Goal: Task Accomplishment & Management: Manage account settings

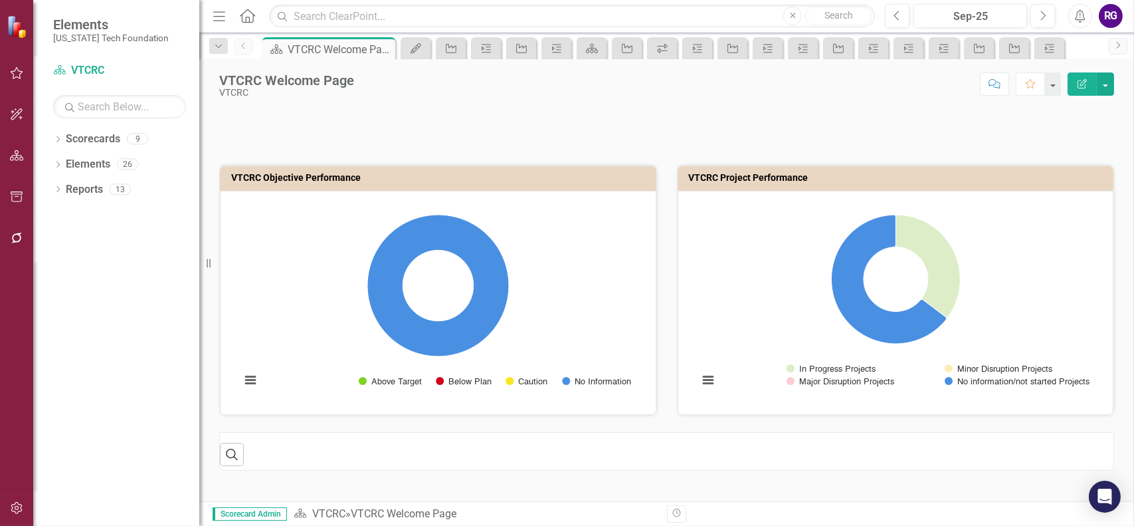
click at [18, 71] on icon "button" at bounding box center [17, 73] width 13 height 12
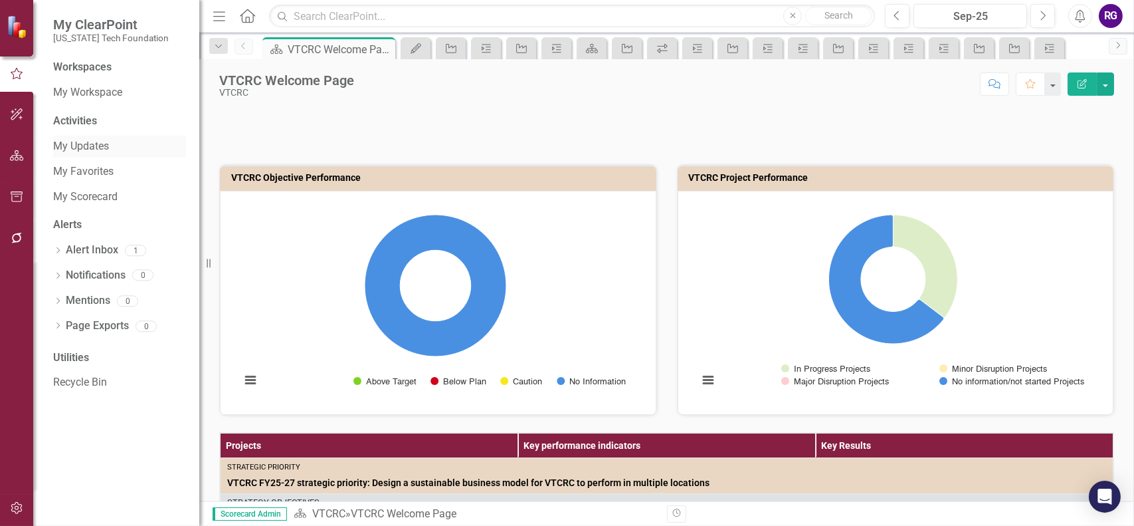
click at [86, 148] on link "My Updates" at bounding box center [119, 146] width 133 height 15
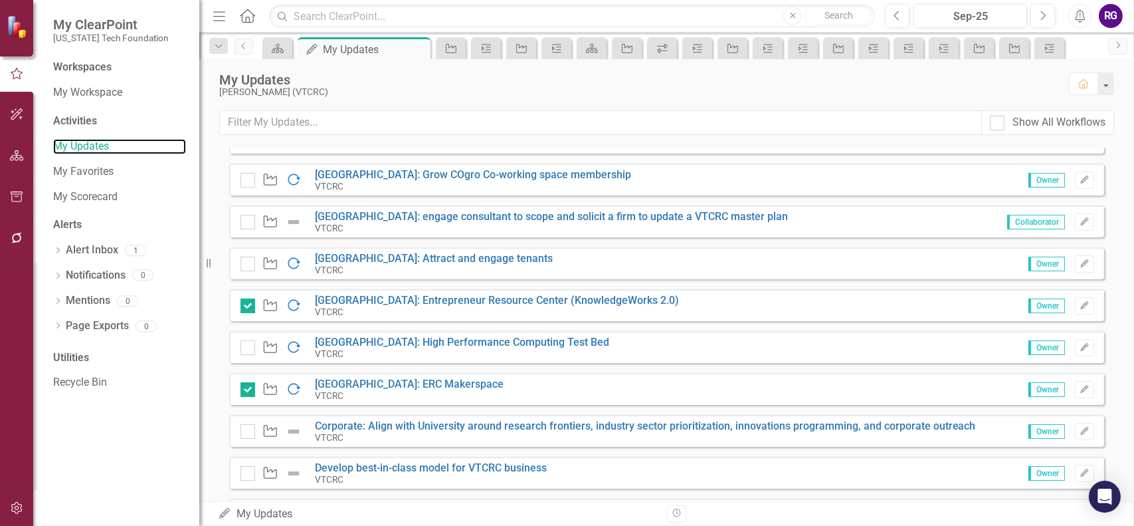
scroll to position [465, 0]
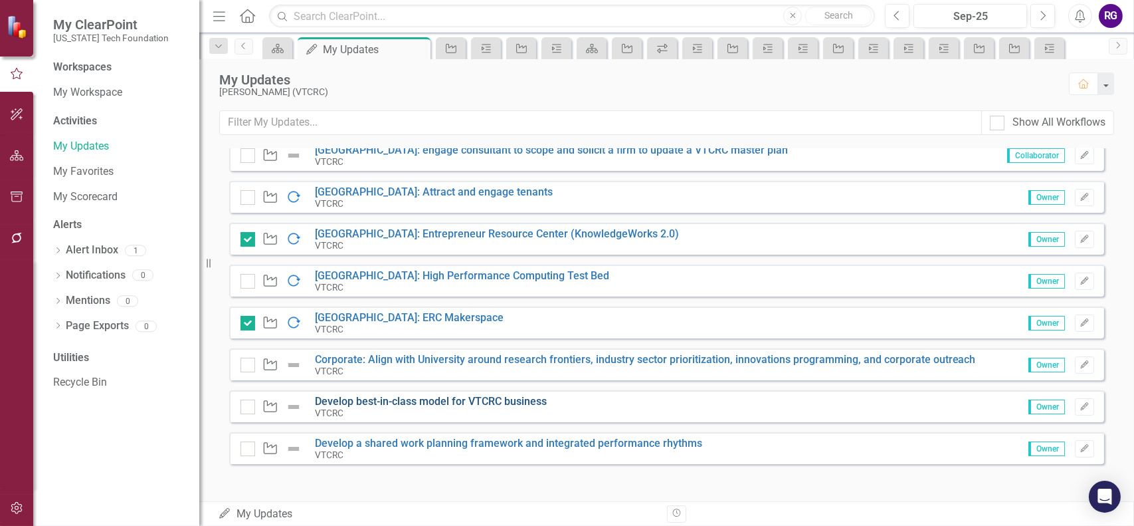
click at [386, 401] on link "Develop best-in-class model for VTCRC business" at bounding box center [431, 401] width 232 height 13
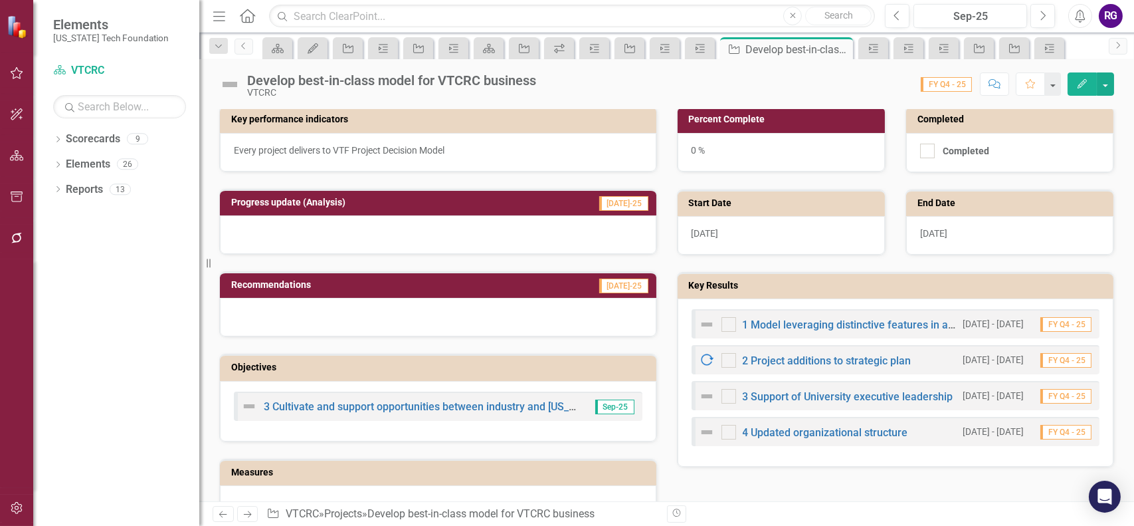
scroll to position [332, 0]
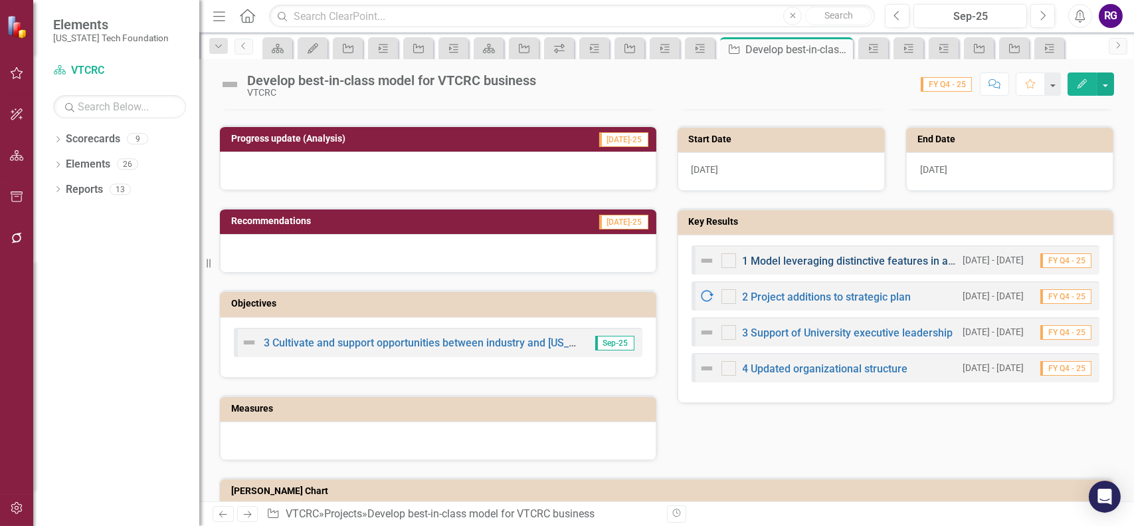
click at [841, 256] on link "1 Model leveraging distinctive features in all Commonwealth locations" at bounding box center [910, 260] width 335 height 13
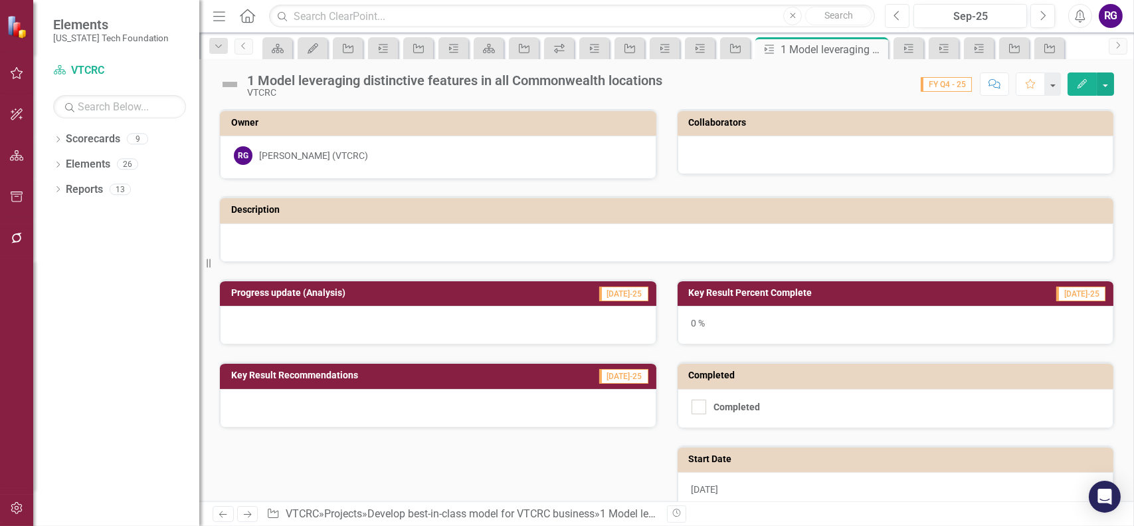
click at [892, 17] on button "Previous" at bounding box center [897, 16] width 25 height 24
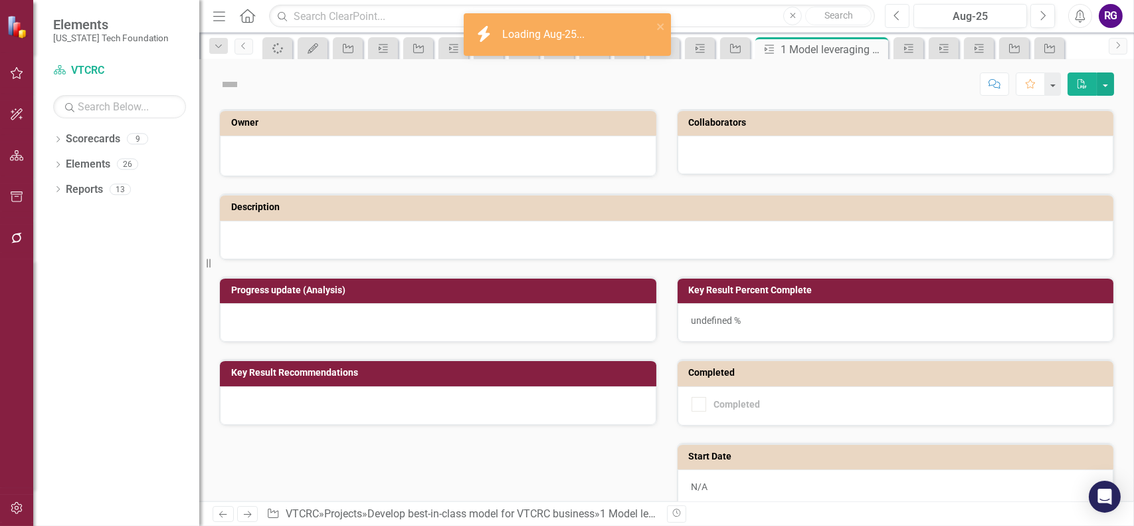
click at [894, 15] on button "Previous" at bounding box center [897, 16] width 25 height 24
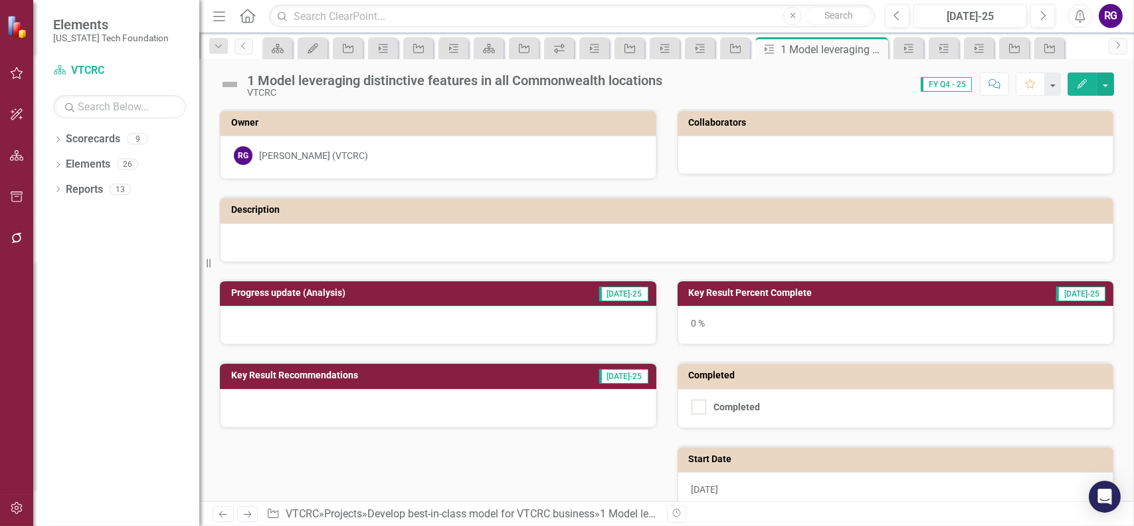
click at [1082, 82] on icon "Edit" at bounding box center [1082, 83] width 12 height 9
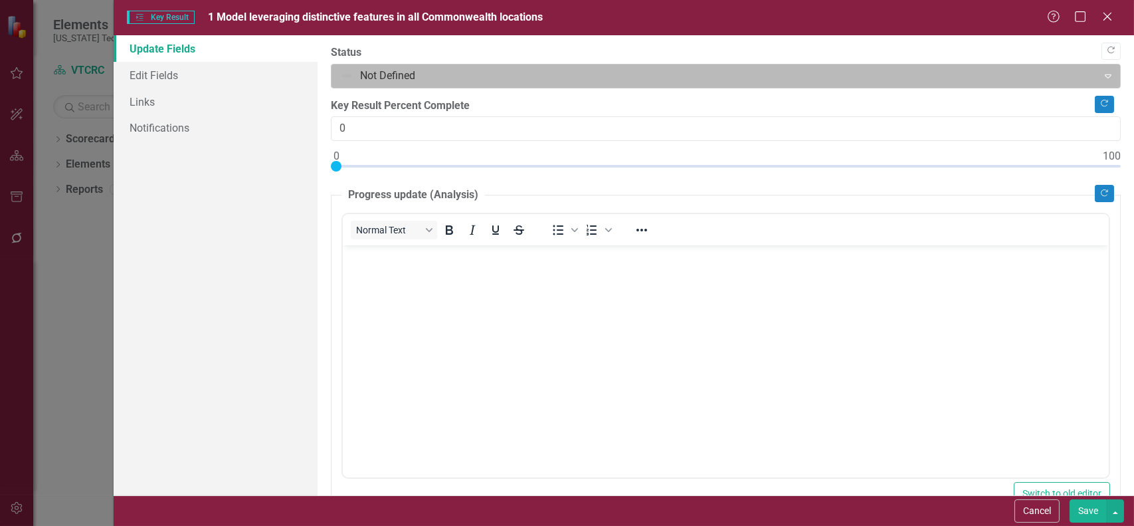
click at [911, 79] on div at bounding box center [714, 76] width 749 height 18
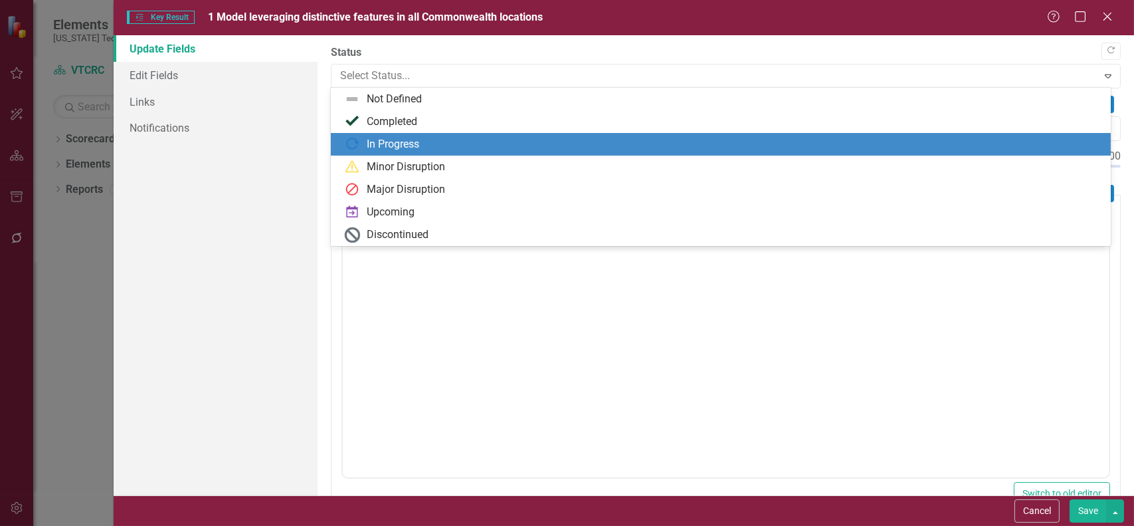
click at [373, 142] on div "In Progress" at bounding box center [393, 144] width 52 height 15
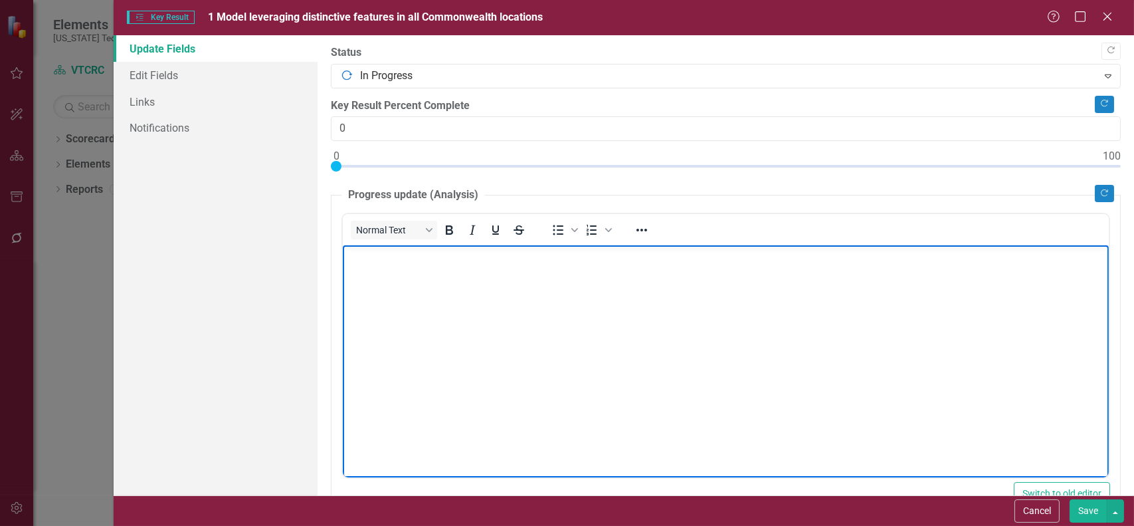
click at [385, 261] on p "Rich Text Area. Press ALT-0 for help." at bounding box center [724, 256] width 759 height 16
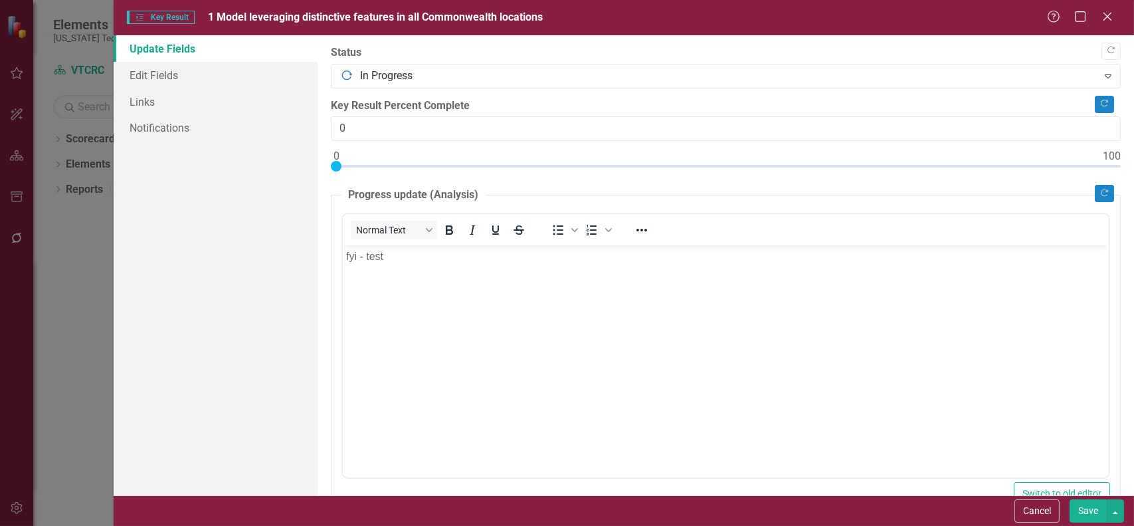
type input "1"
drag, startPoint x: 336, startPoint y: 171, endPoint x: 343, endPoint y: 171, distance: 7.3
click at [343, 171] on div at bounding box center [726, 169] width 790 height 17
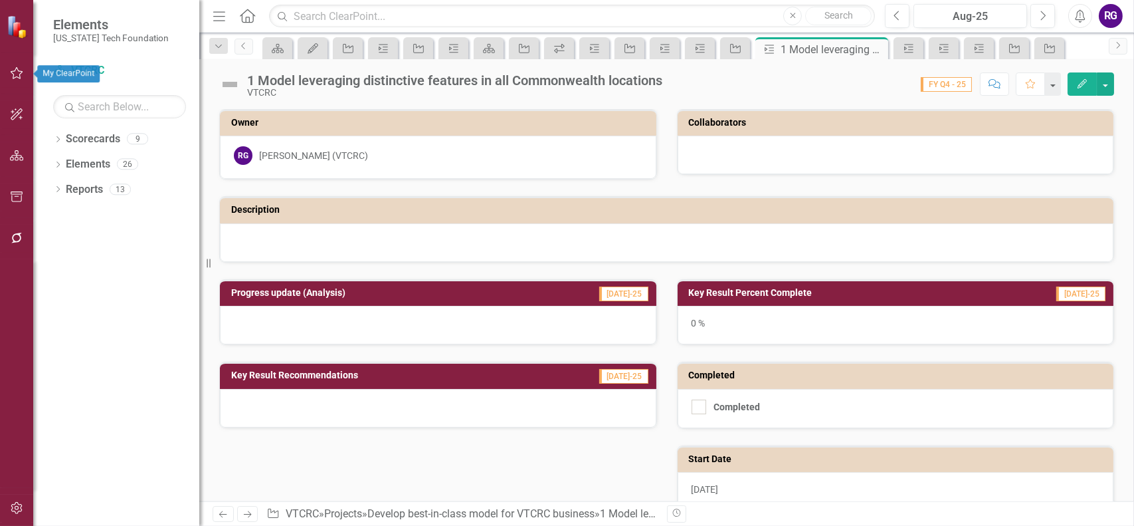
click at [18, 73] on icon "button" at bounding box center [17, 73] width 14 height 11
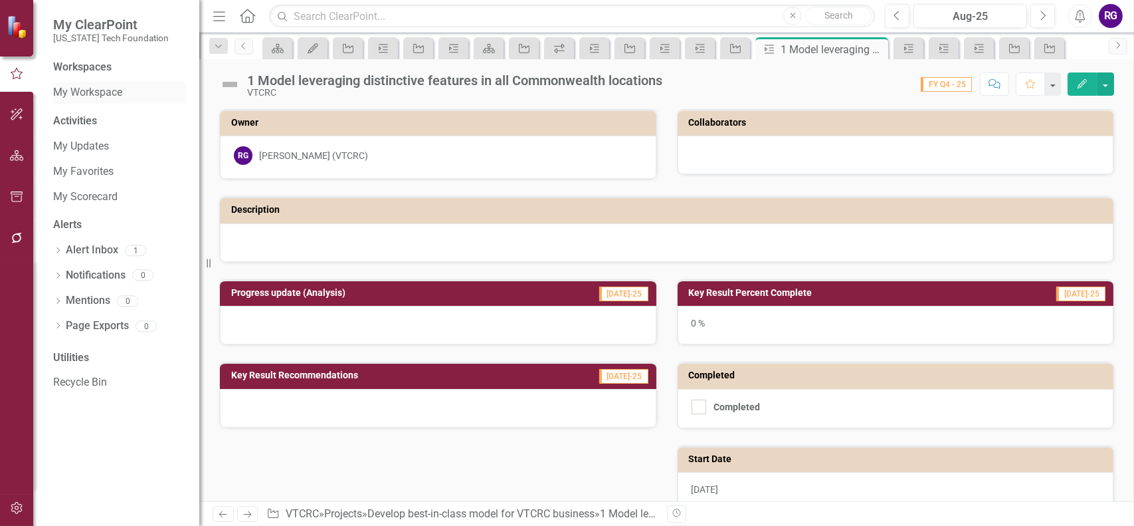
click at [80, 92] on link "My Workspace" at bounding box center [119, 92] width 133 height 15
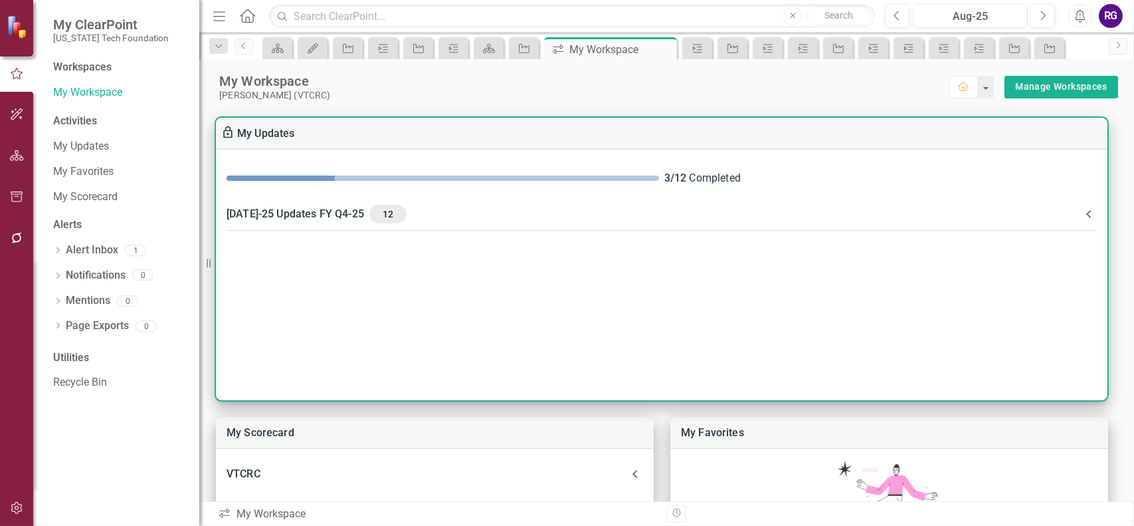
click at [282, 209] on div "[DATE]-25 Updates FY Q4-25 12" at bounding box center [654, 214] width 854 height 19
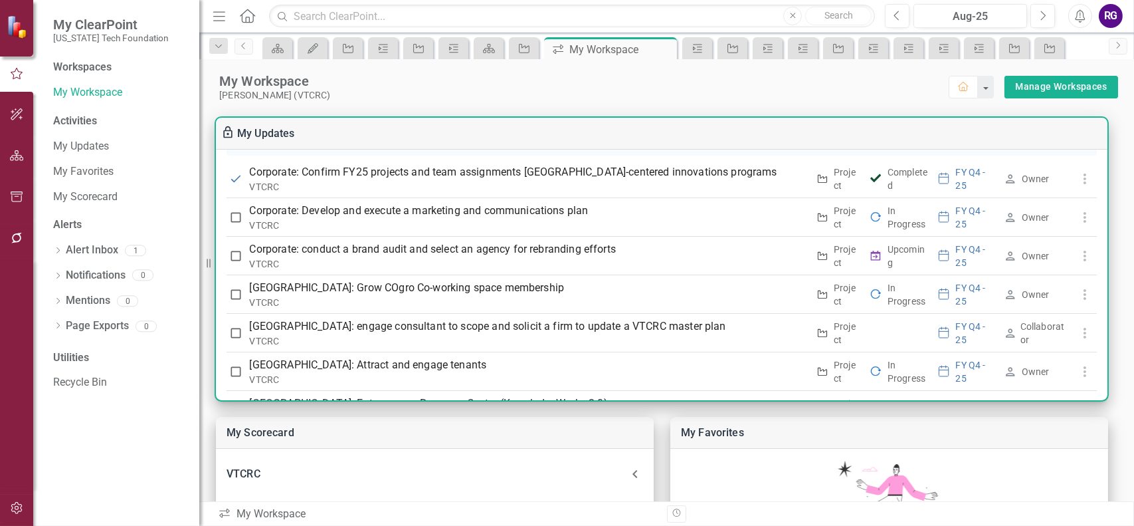
scroll to position [274, 0]
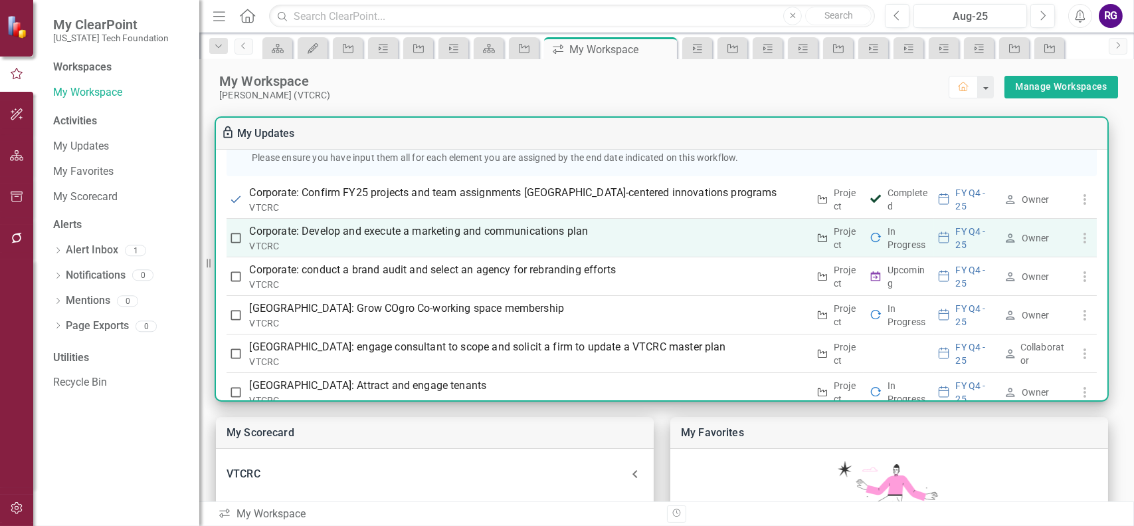
click at [379, 223] on p "Corporate: Develop and execute a marketing and communications plan" at bounding box center [529, 231] width 559 height 16
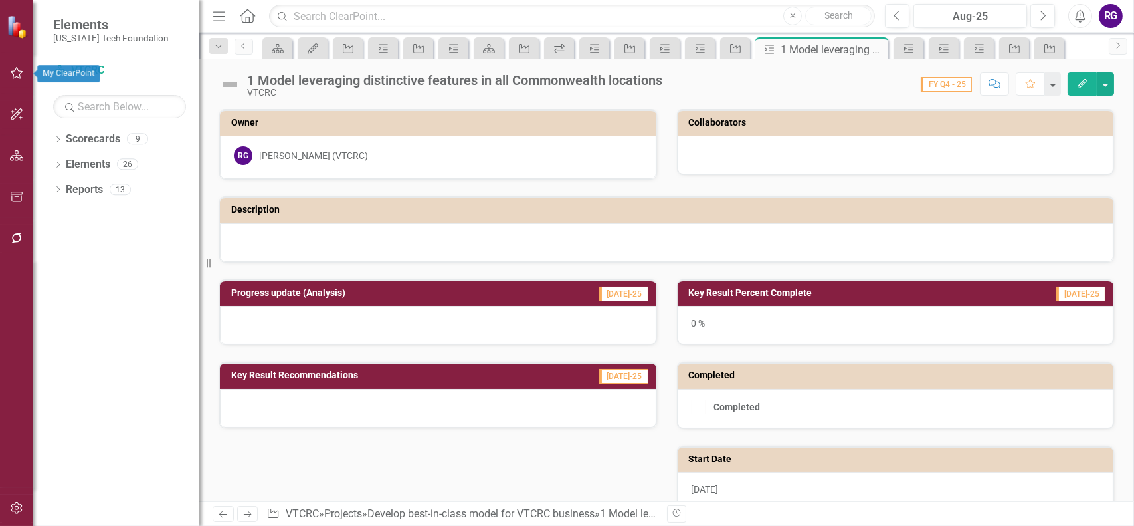
click at [17, 76] on icon "button" at bounding box center [17, 73] width 14 height 11
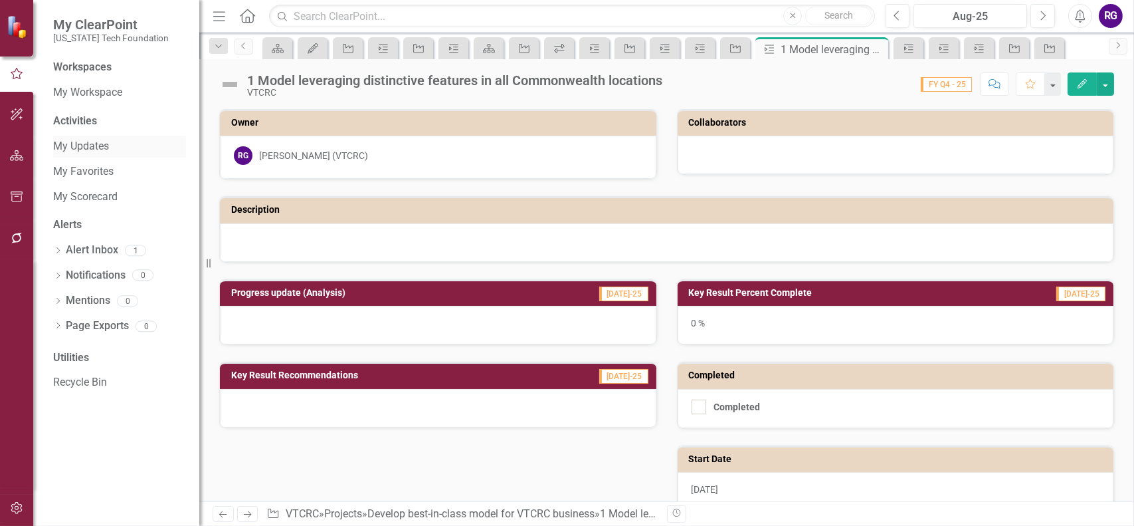
click at [68, 149] on link "My Updates" at bounding box center [119, 146] width 133 height 15
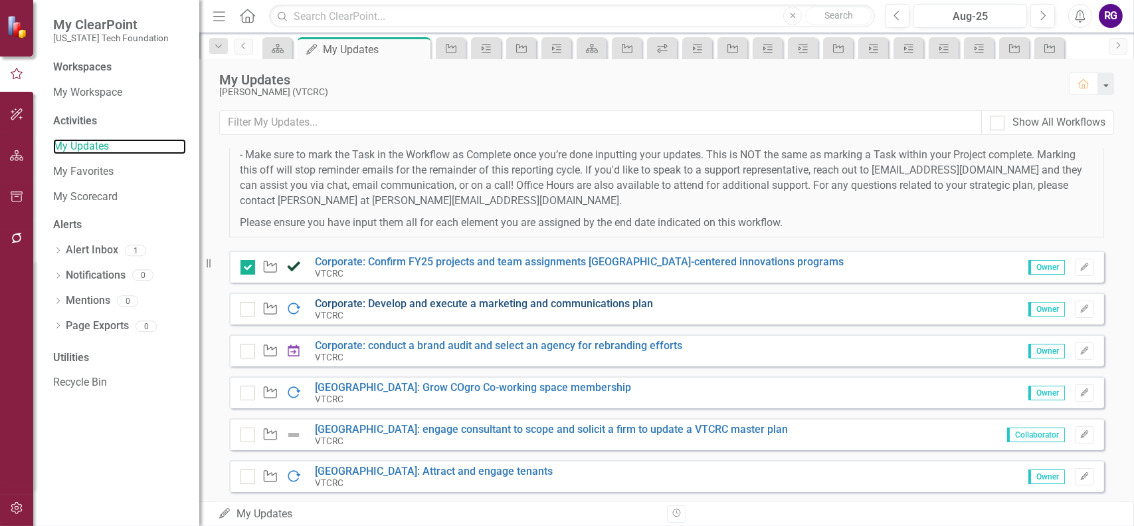
scroll to position [266, 0]
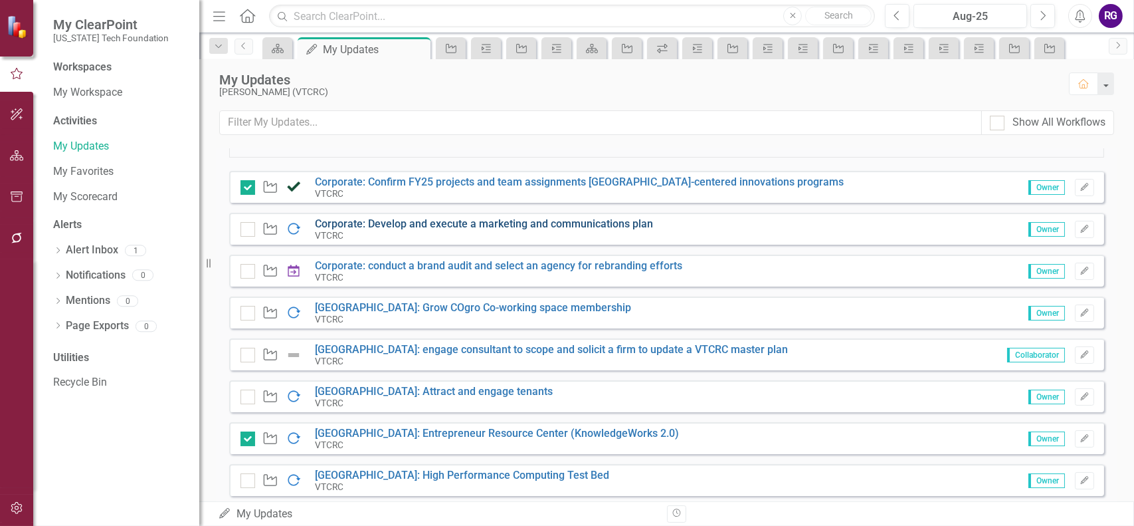
click at [456, 223] on link "Corporate: Develop and execute a marketing and communications plan" at bounding box center [484, 223] width 338 height 13
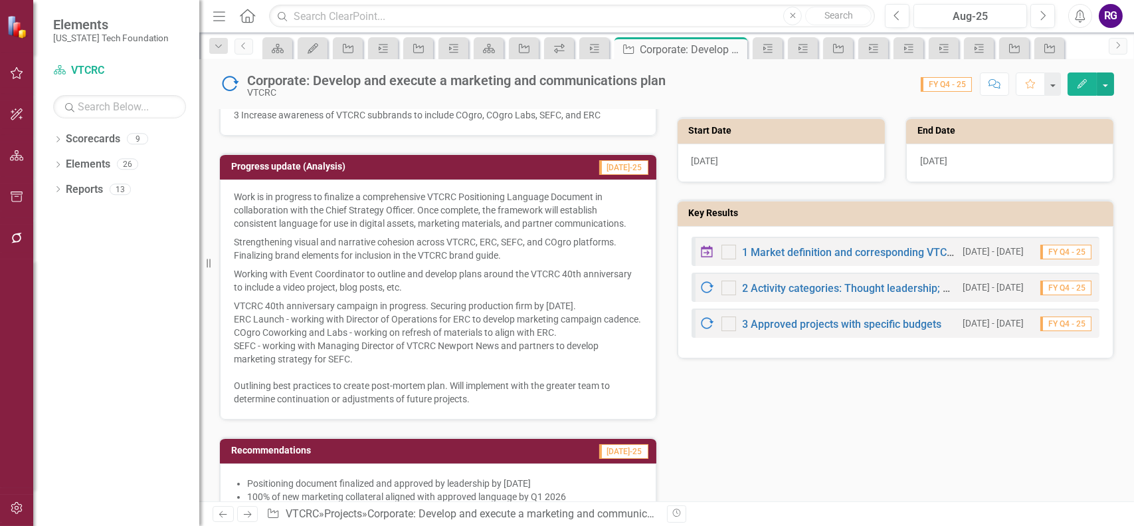
scroll to position [314, 0]
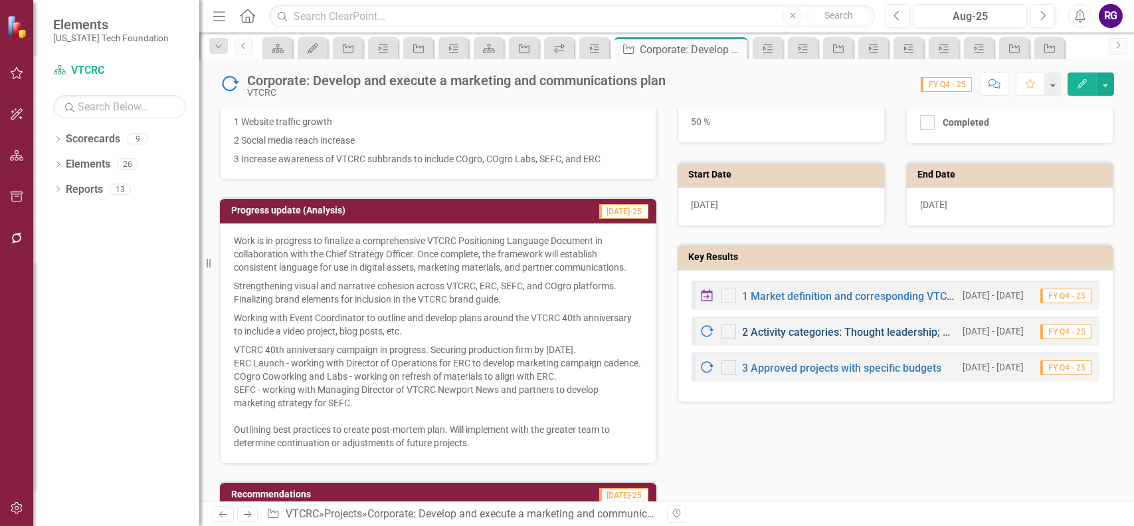
click at [835, 327] on link "2 Activity categories: Thought leadership; branding; content development; digit…" at bounding box center [953, 332] width 421 height 13
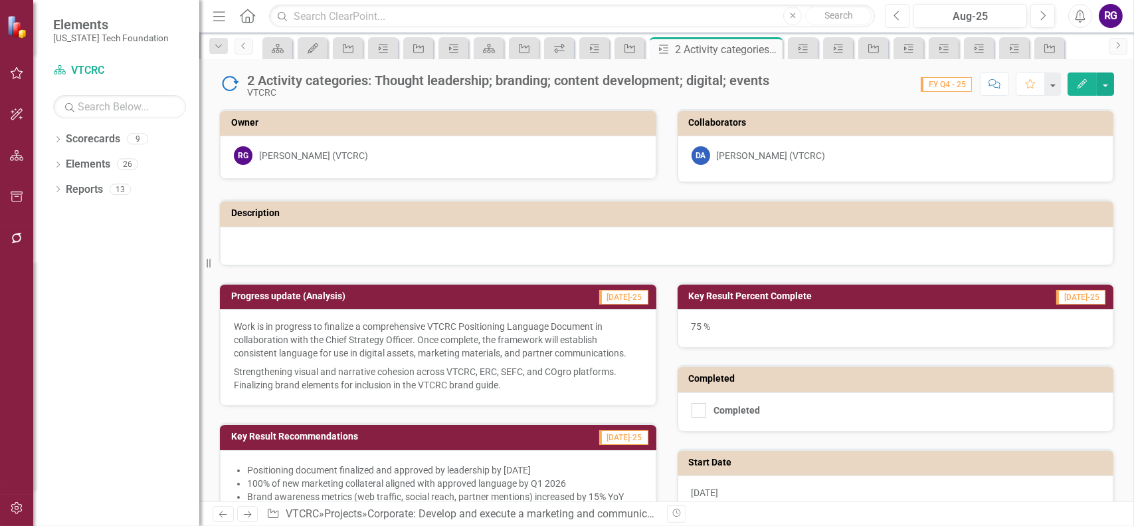
click at [899, 17] on icon "Previous" at bounding box center [897, 16] width 7 height 12
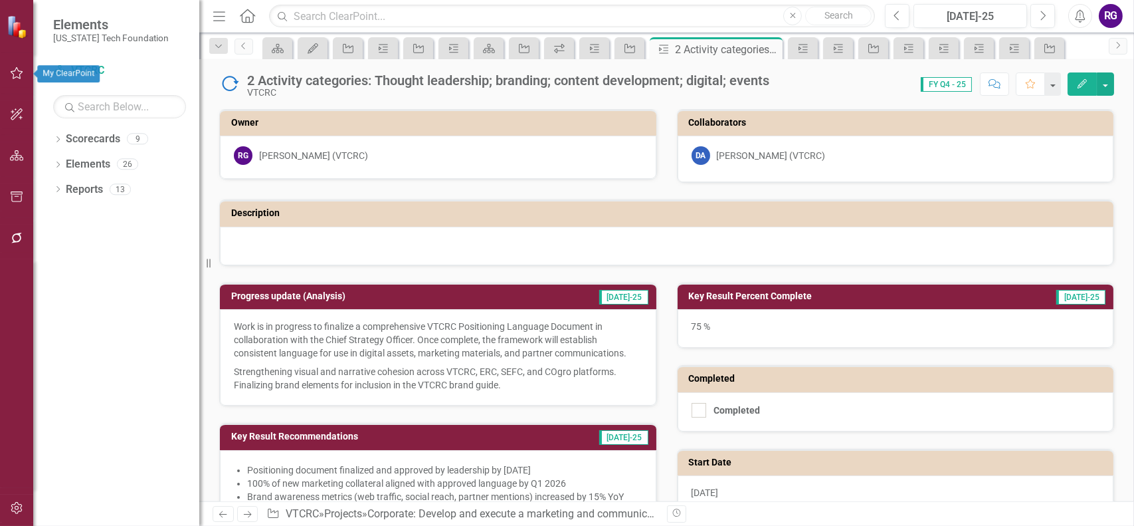
click at [11, 72] on icon "button" at bounding box center [17, 73] width 13 height 12
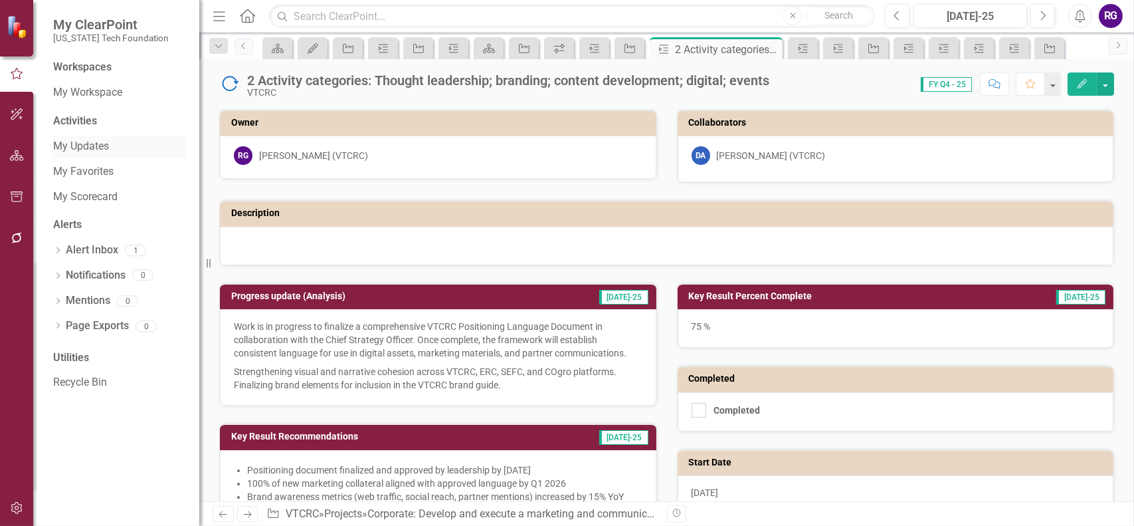
click at [70, 147] on link "My Updates" at bounding box center [119, 146] width 133 height 15
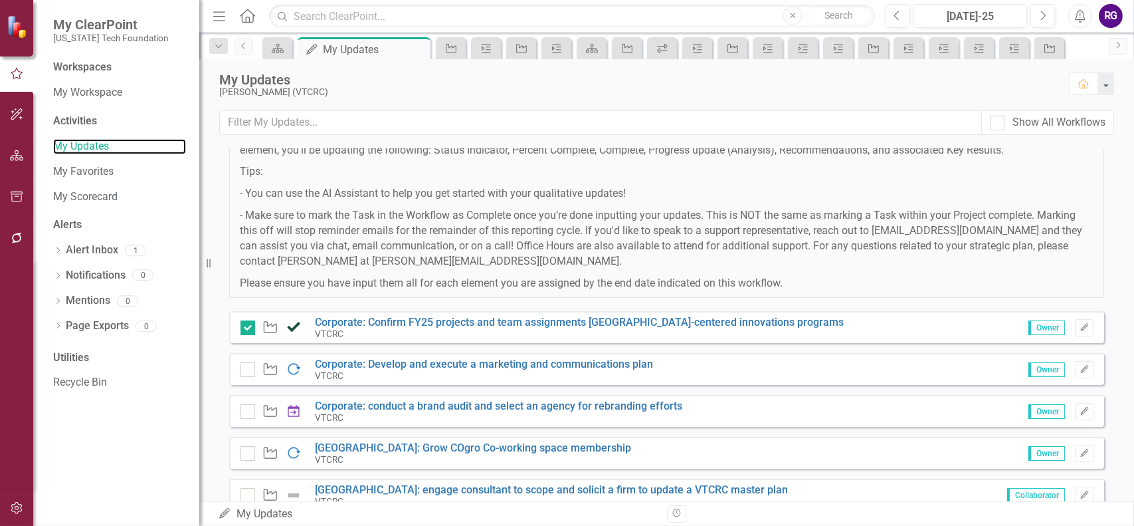
scroll to position [133, 0]
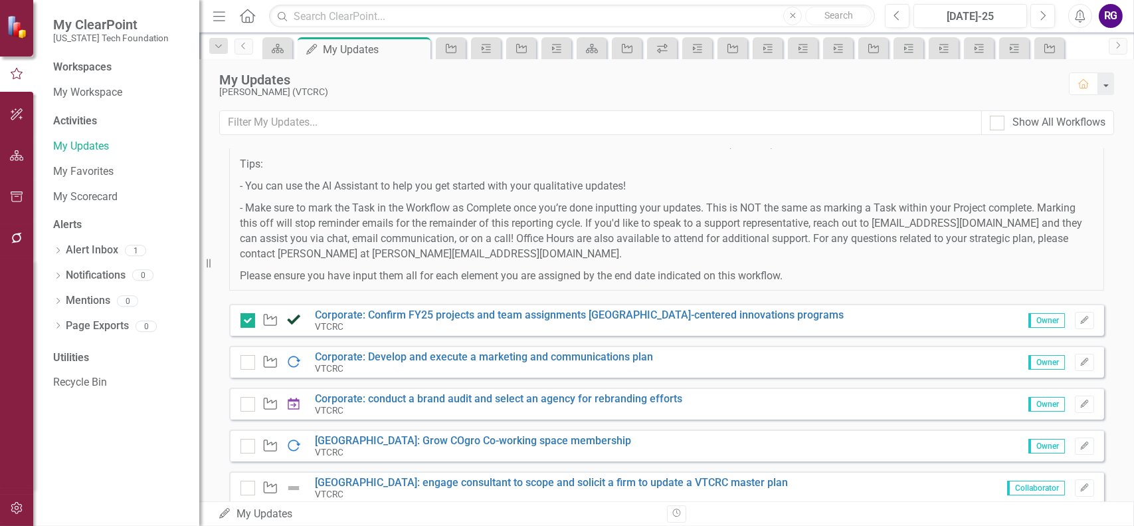
click at [268, 358] on icon "Project" at bounding box center [270, 361] width 17 height 13
click at [269, 363] on icon "Project" at bounding box center [270, 361] width 17 height 13
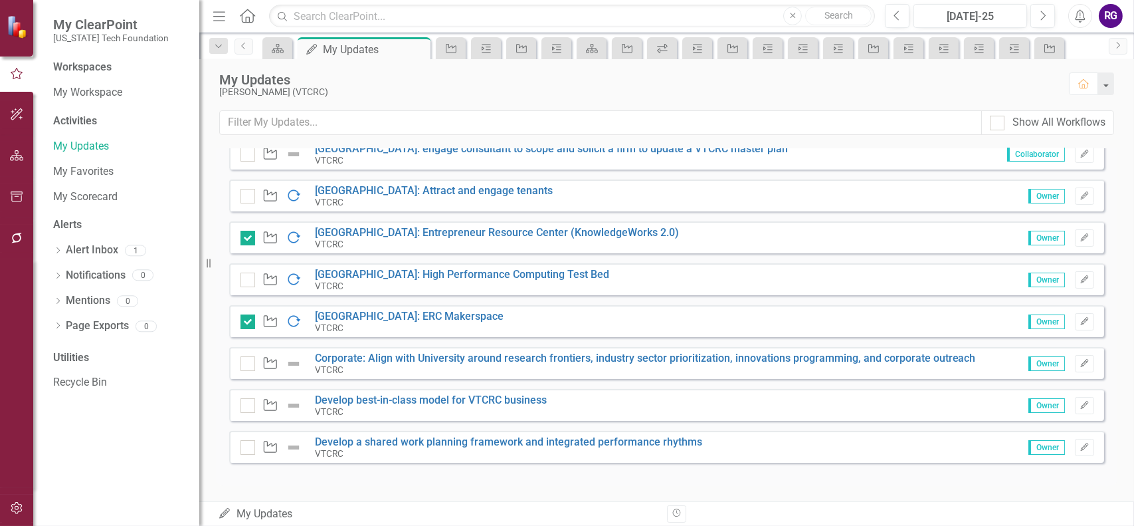
scroll to position [467, 0]
click at [70, 88] on link "My Workspace" at bounding box center [119, 92] width 133 height 15
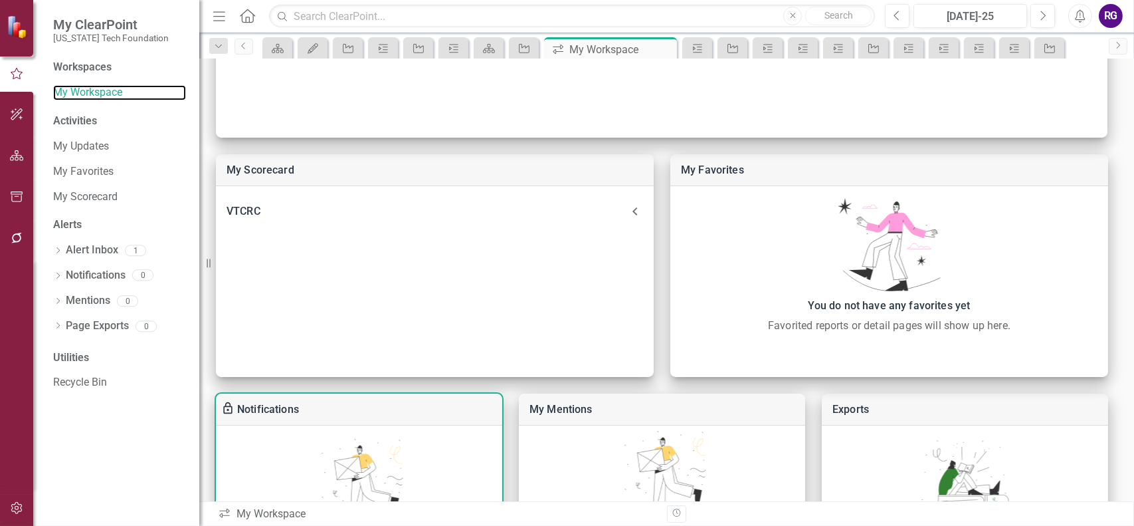
scroll to position [128, 0]
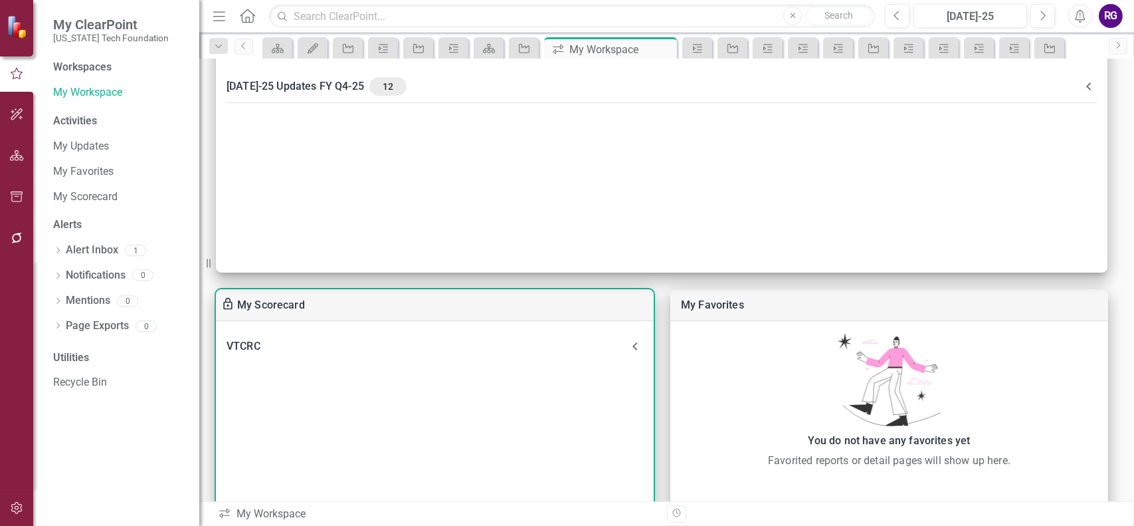
click at [240, 339] on div "VTCRC" at bounding box center [427, 346] width 401 height 19
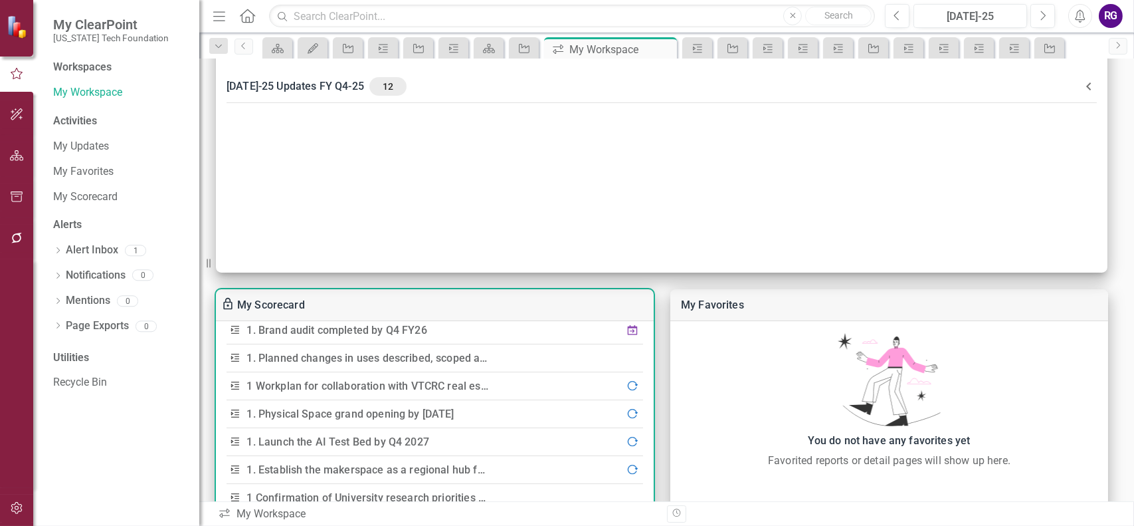
scroll to position [155, 0]
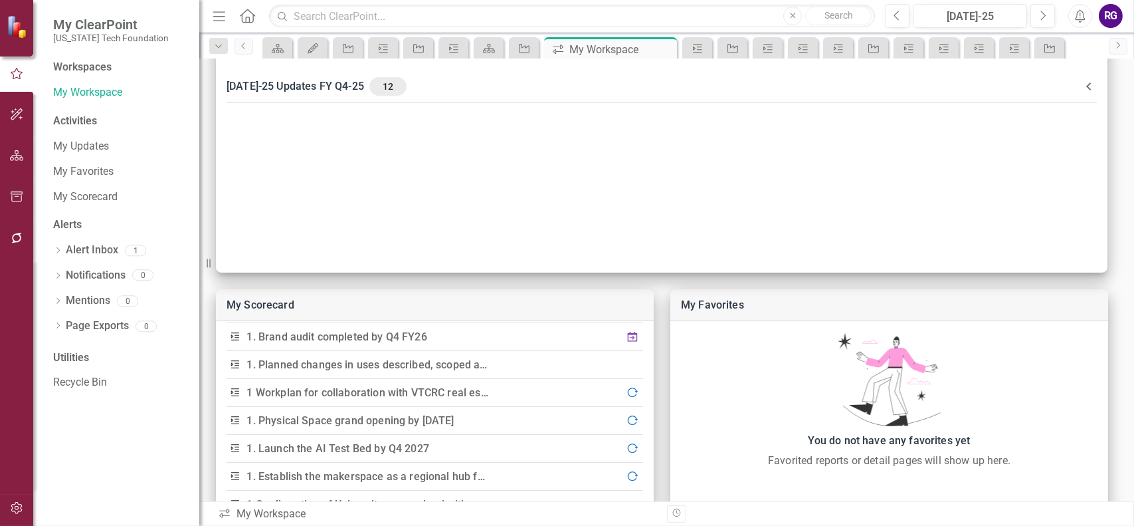
click at [137, 458] on div "Workspaces My Workspace Activities My Updates My Favorites My Scorecard Alerts …" at bounding box center [116, 293] width 166 height 466
click at [85, 145] on link "My Updates" at bounding box center [119, 146] width 133 height 15
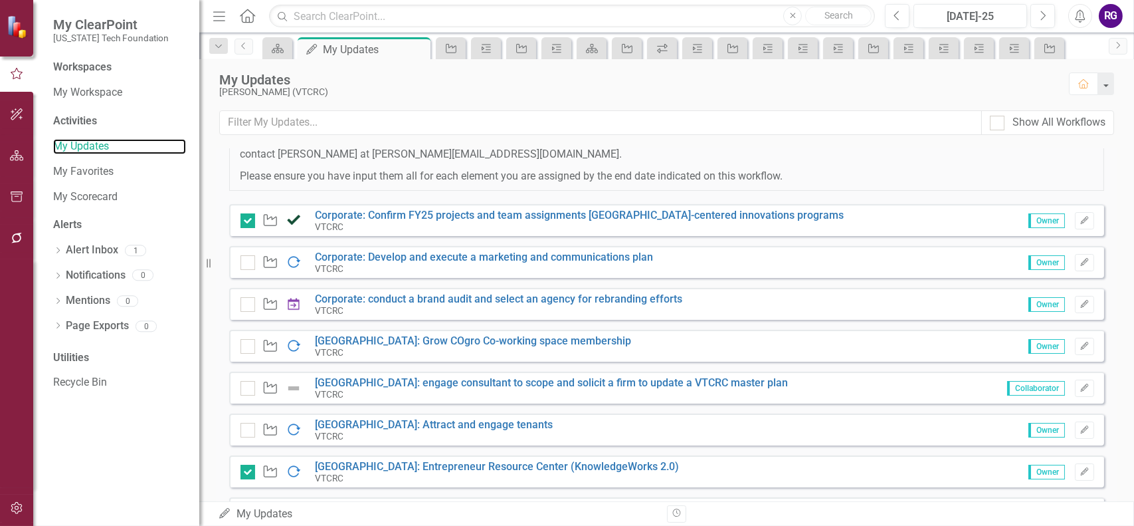
scroll to position [135, 0]
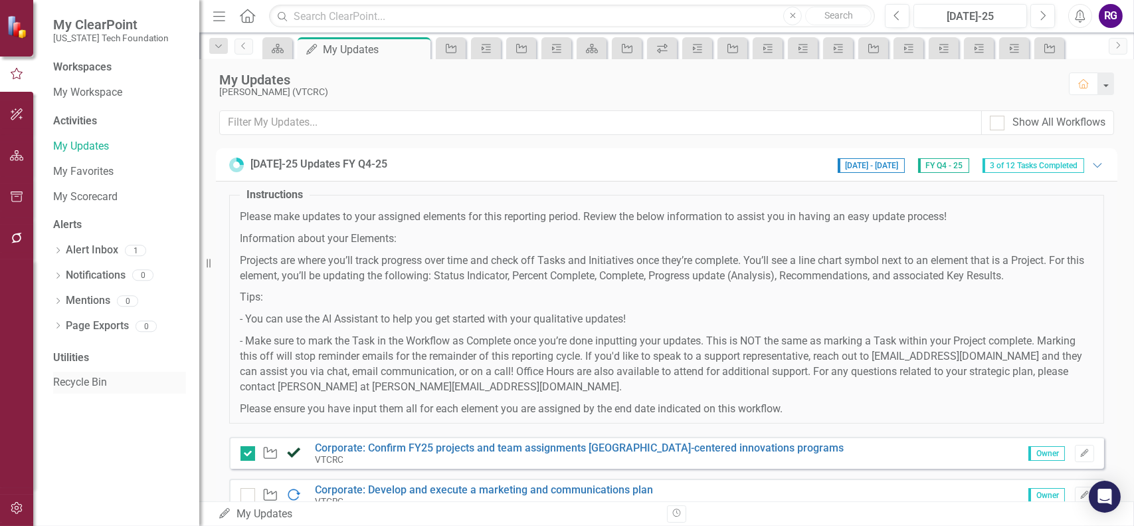
click at [70, 381] on link "Recycle Bin" at bounding box center [119, 382] width 133 height 15
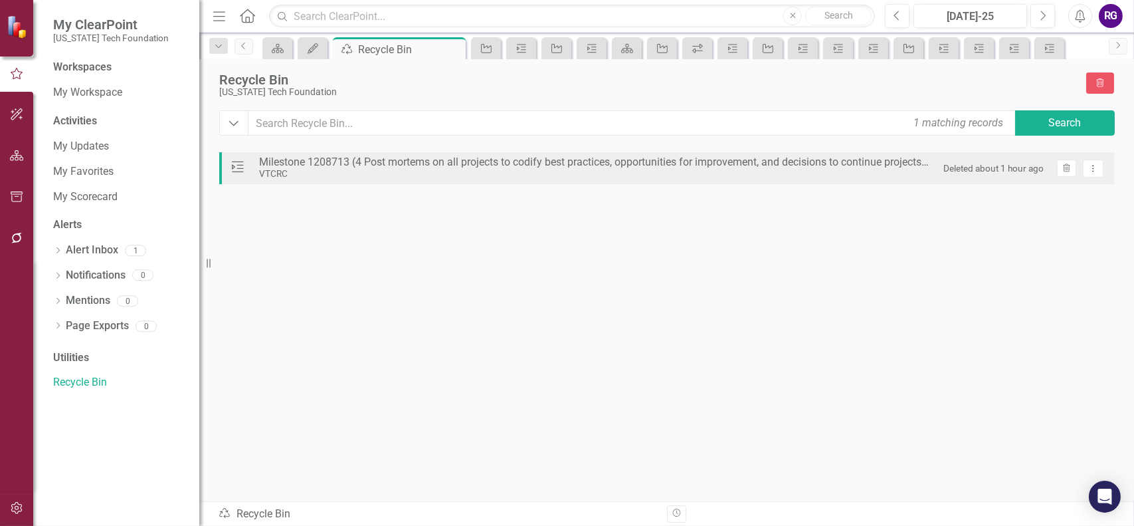
click at [314, 163] on div "Milestone 1208713 (4 Post mortems on all projects to codify best practices, opp…" at bounding box center [594, 162] width 671 height 12
click at [1092, 169] on icon "Dropdown Menu" at bounding box center [1093, 168] width 11 height 9
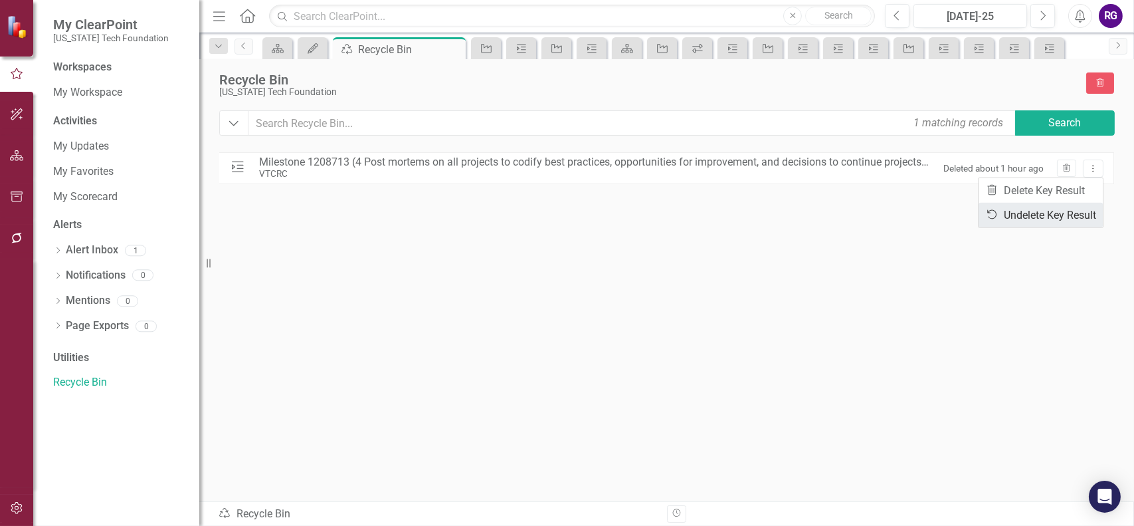
click at [1036, 215] on link "Undelete Undelete Key Result" at bounding box center [1041, 215] width 124 height 25
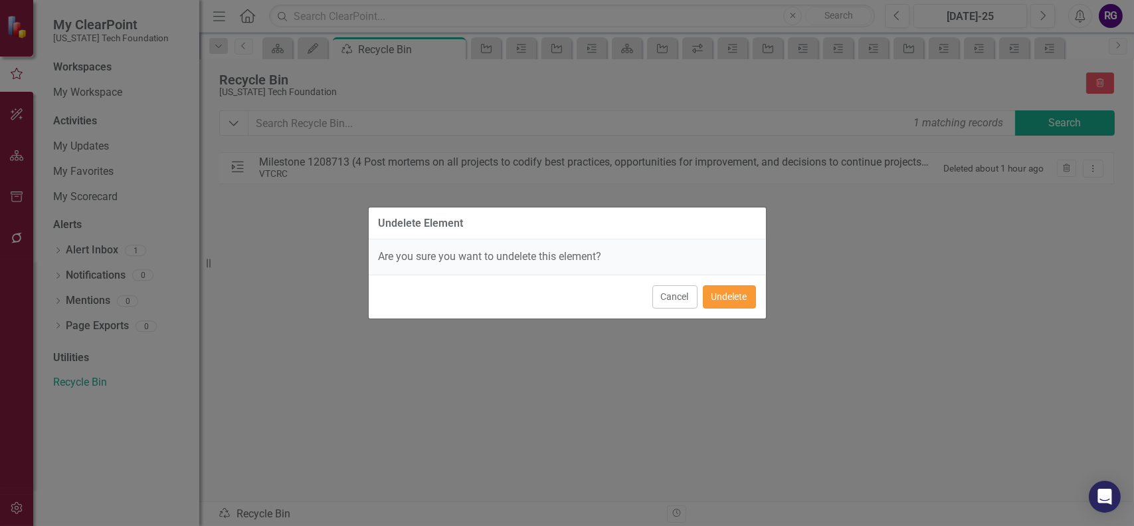
click at [728, 299] on button "Undelete" at bounding box center [729, 296] width 53 height 23
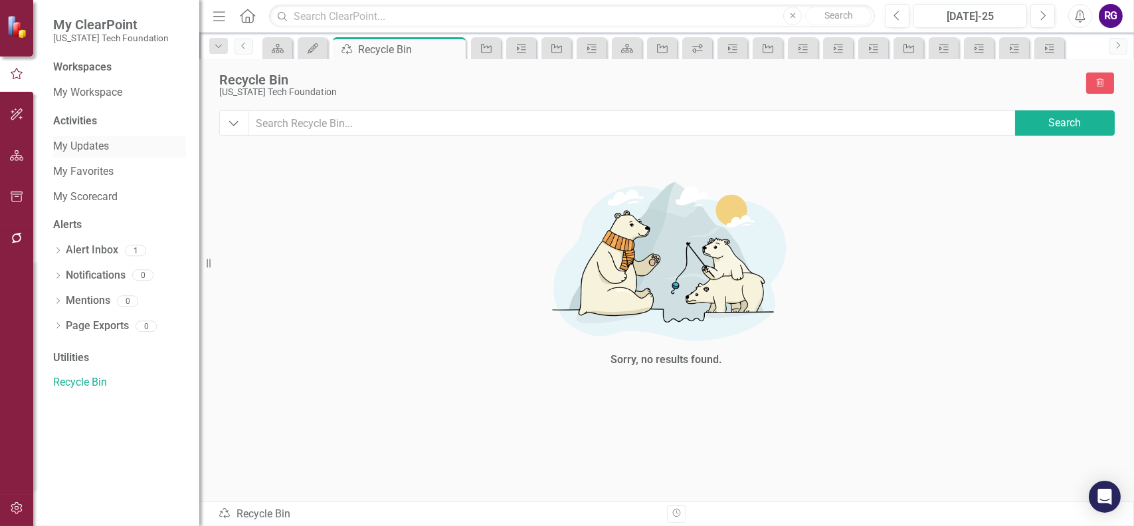
click at [63, 144] on link "My Updates" at bounding box center [119, 146] width 133 height 15
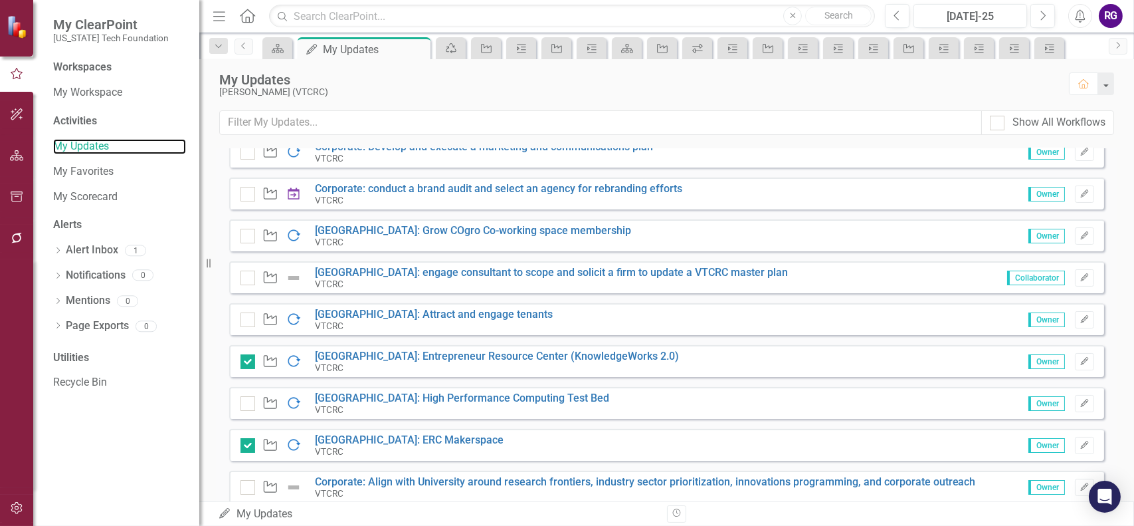
scroll to position [467, 0]
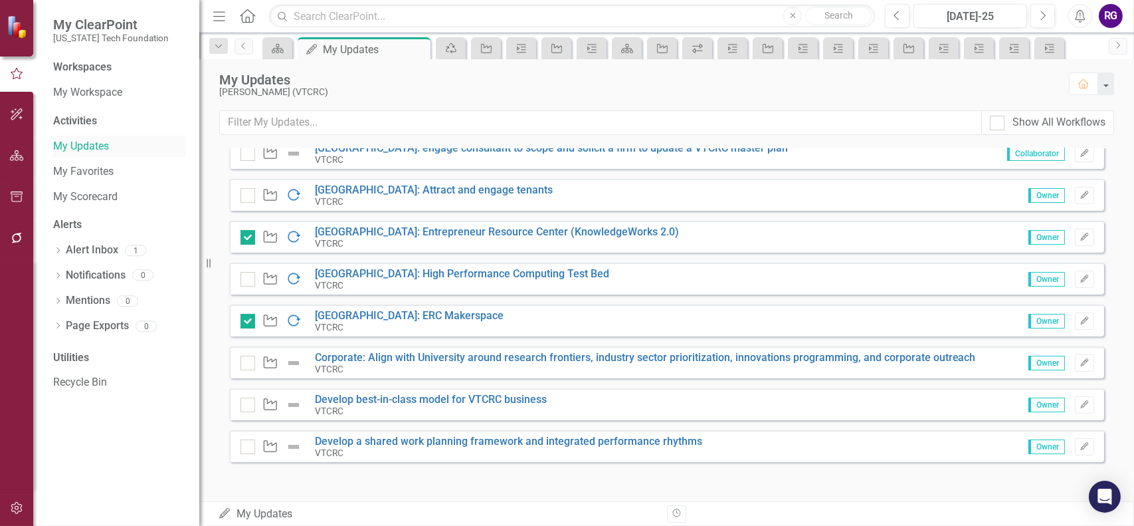
click at [81, 142] on link "My Updates" at bounding box center [119, 146] width 133 height 15
click at [80, 144] on link "My Updates" at bounding box center [119, 146] width 133 height 15
click at [439, 190] on link "[GEOGRAPHIC_DATA]: Attract and engage tenants" at bounding box center [434, 189] width 238 height 13
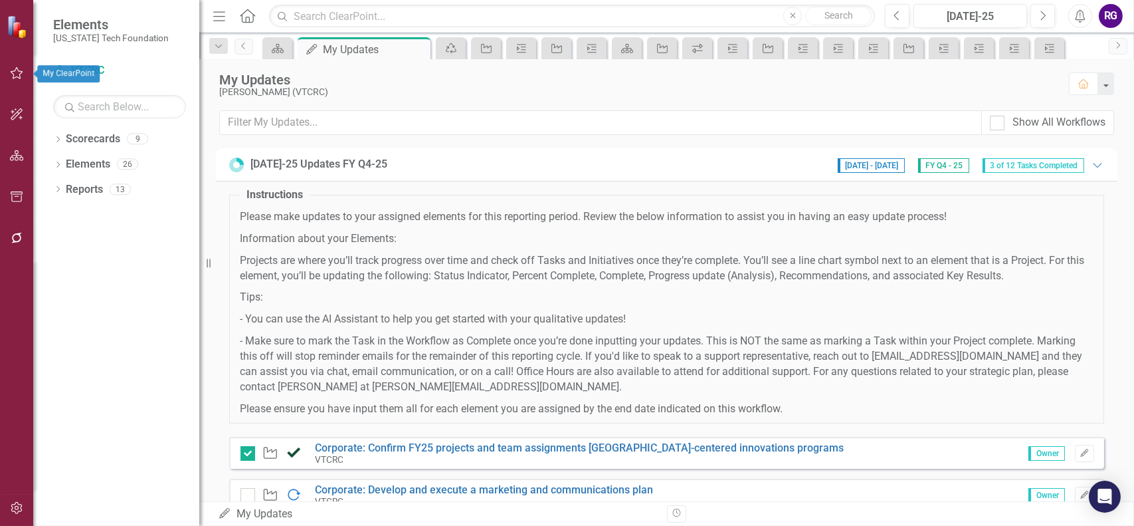
click at [13, 72] on icon "button" at bounding box center [17, 73] width 14 height 11
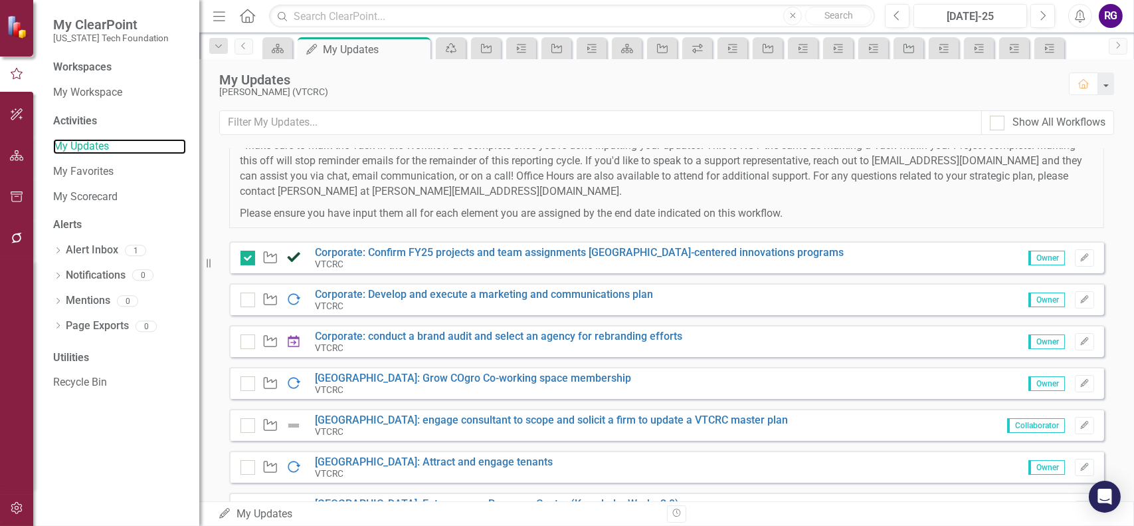
scroll to position [199, 0]
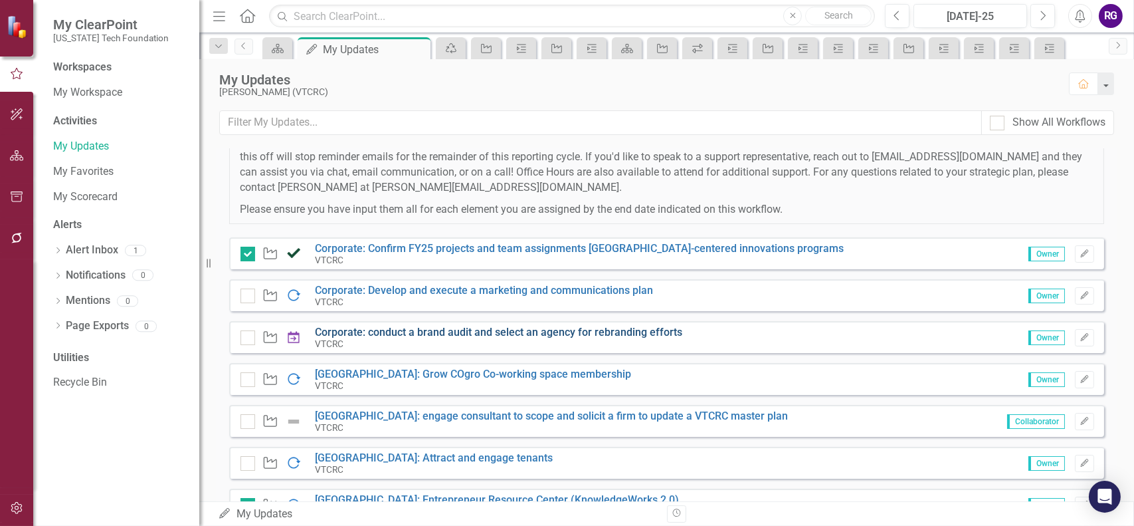
click at [642, 328] on link "Corporate: conduct a brand audit and select an agency for rebranding efforts" at bounding box center [498, 332] width 367 height 13
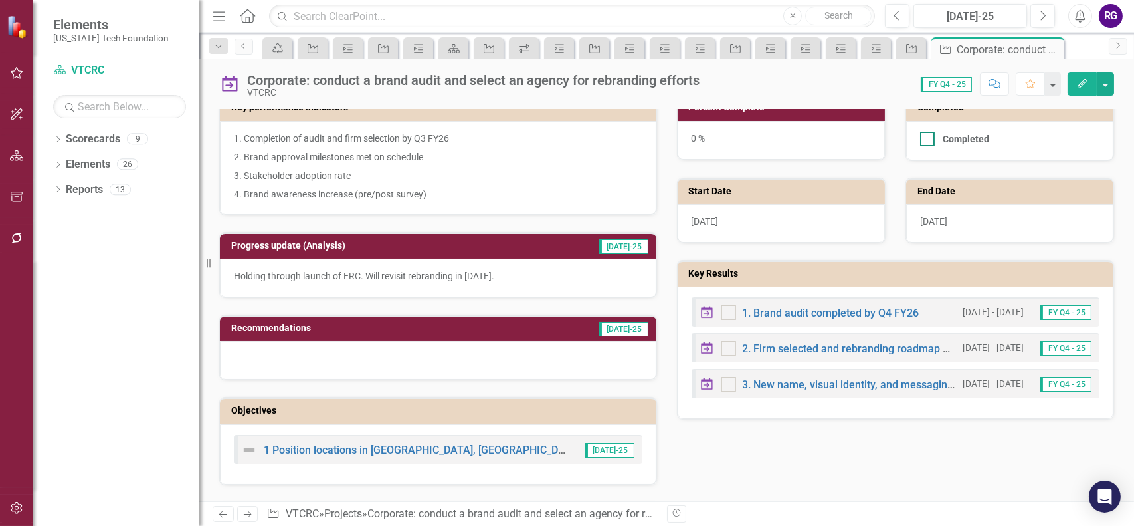
scroll to position [266, 0]
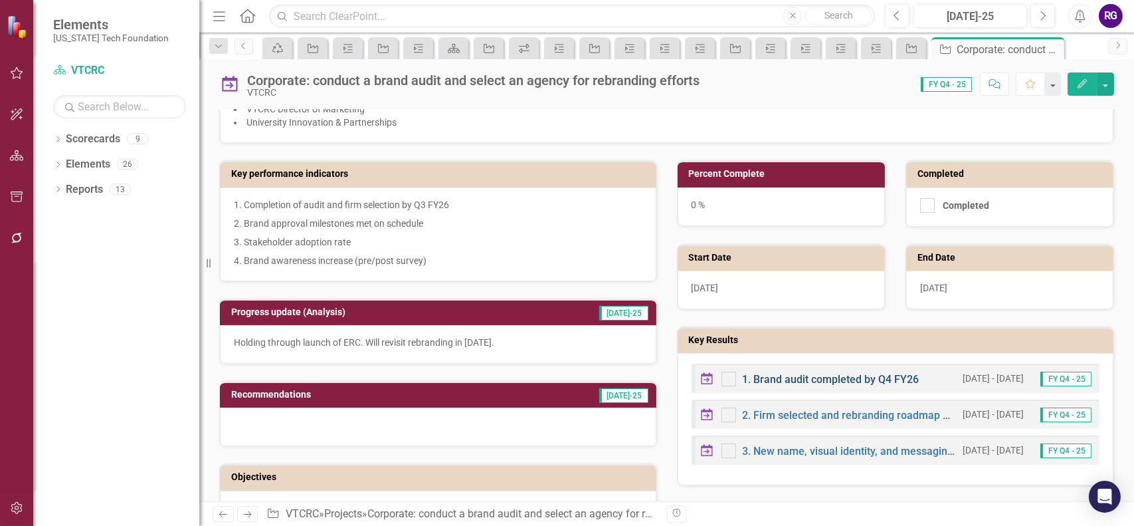
click at [824, 375] on link "1. Brand audit completed by Q4 FY26" at bounding box center [831, 379] width 177 height 13
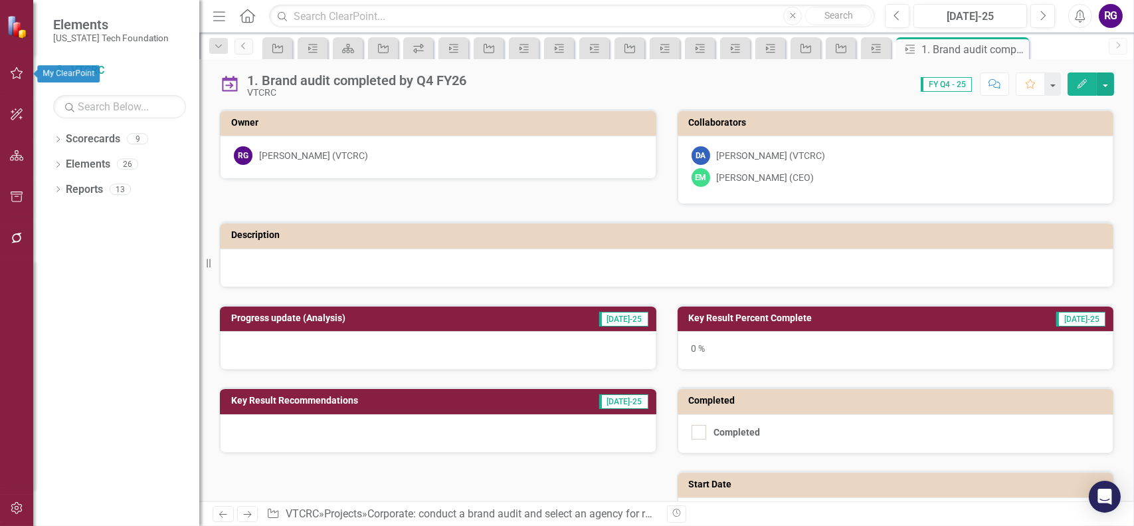
click at [17, 76] on icon "button" at bounding box center [17, 73] width 14 height 11
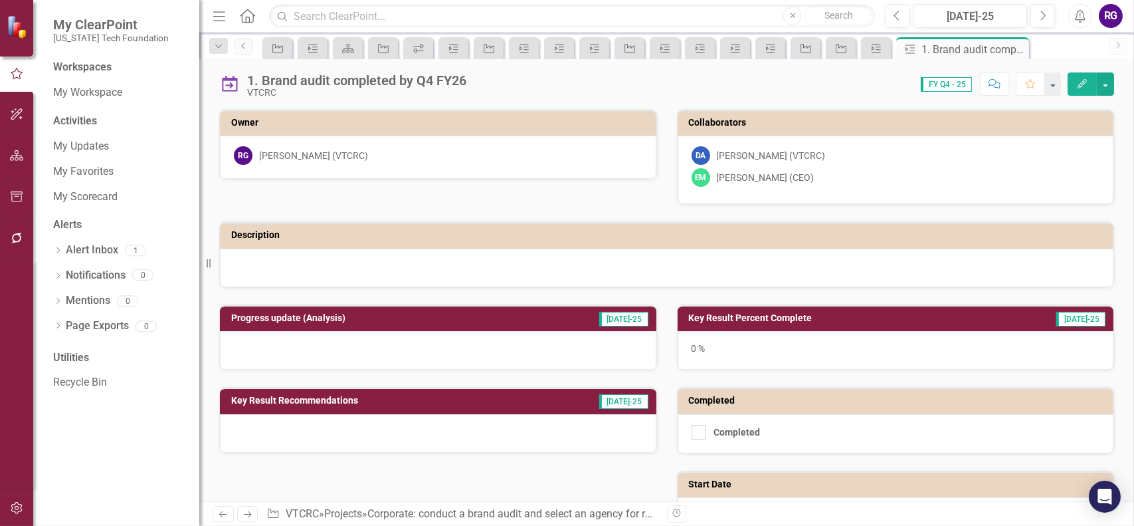
click at [132, 462] on div "Workspaces My Workspace Activities My Updates My Favorites My Scorecard Alerts …" at bounding box center [116, 293] width 166 height 466
click at [588, 80] on div "Score: N/A FY Q4 - 25 Completed Comment Favorite Edit" at bounding box center [793, 83] width 641 height 23
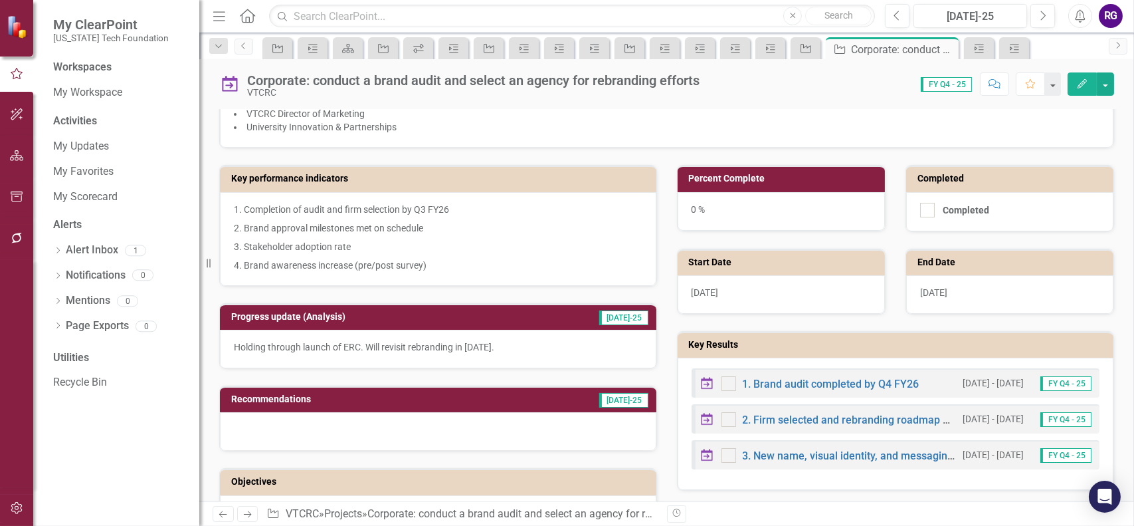
scroll to position [266, 0]
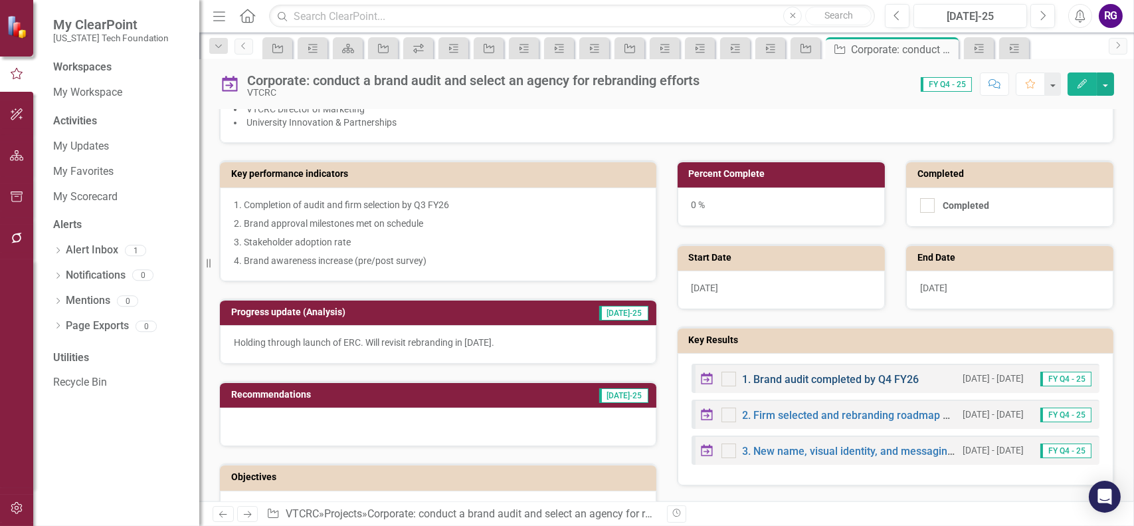
click at [846, 376] on link "1. Brand audit completed by Q4 FY26" at bounding box center [831, 379] width 177 height 13
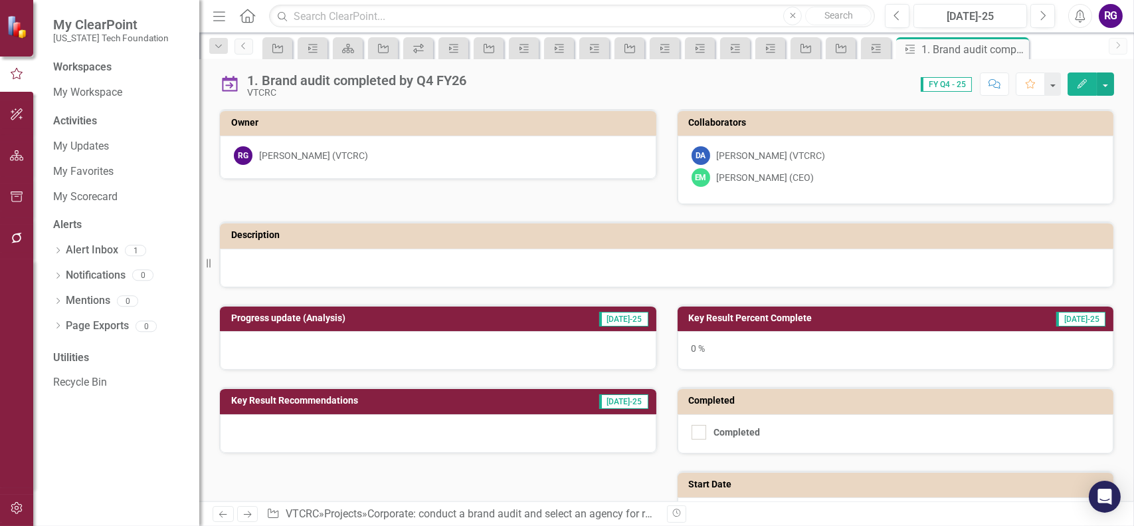
click at [1077, 85] on icon "Edit" at bounding box center [1082, 83] width 12 height 9
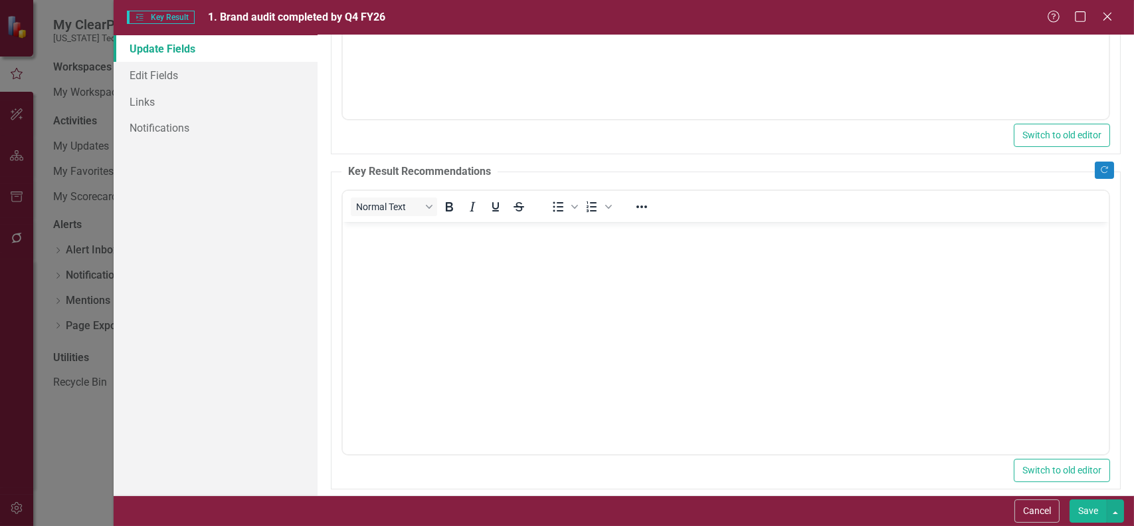
scroll to position [371, 0]
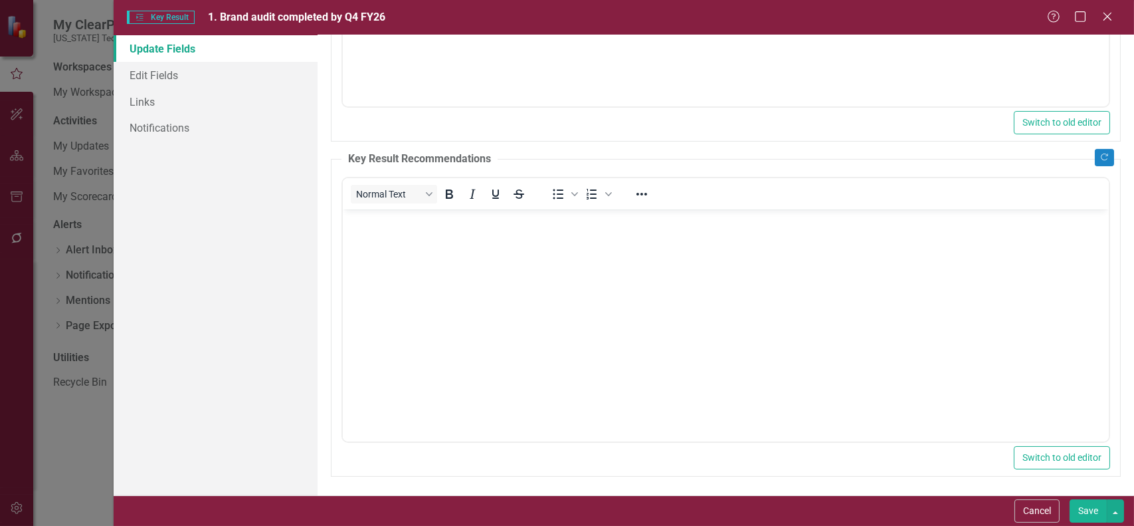
click at [1082, 508] on button "Save" at bounding box center [1088, 510] width 37 height 23
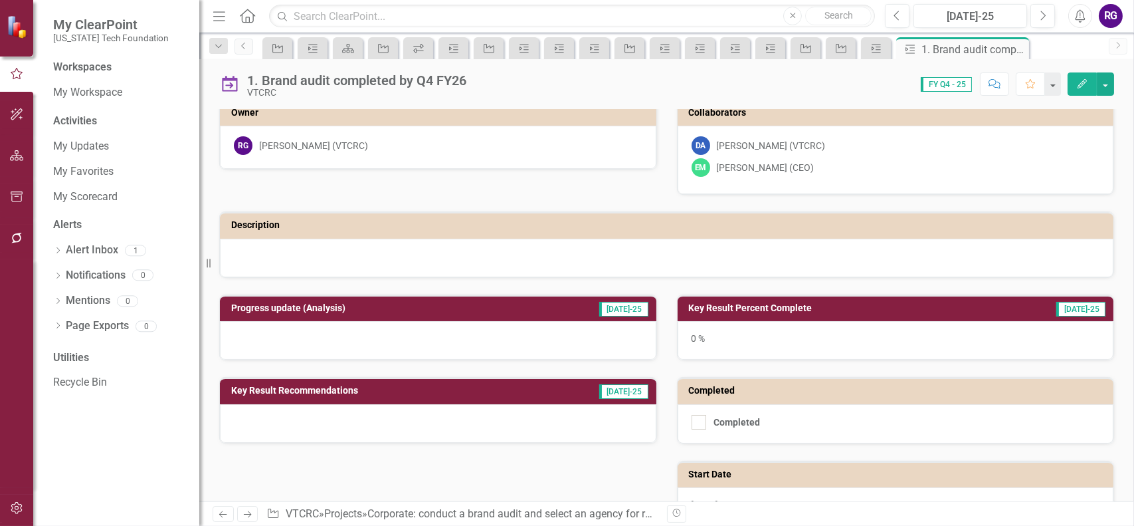
scroll to position [0, 0]
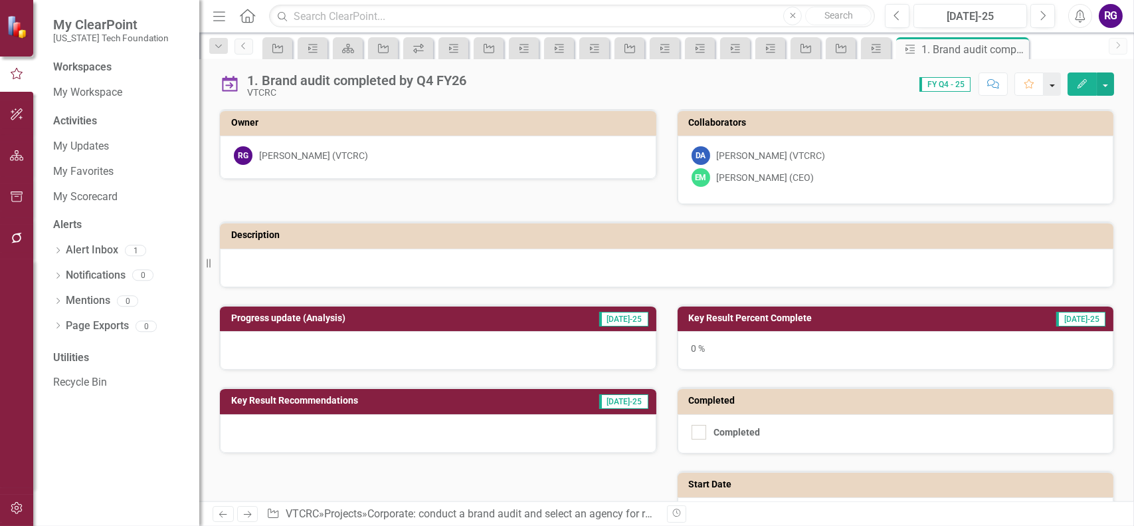
click at [1054, 84] on button "button" at bounding box center [1052, 83] width 17 height 23
click at [994, 84] on icon "Comment" at bounding box center [995, 83] width 12 height 9
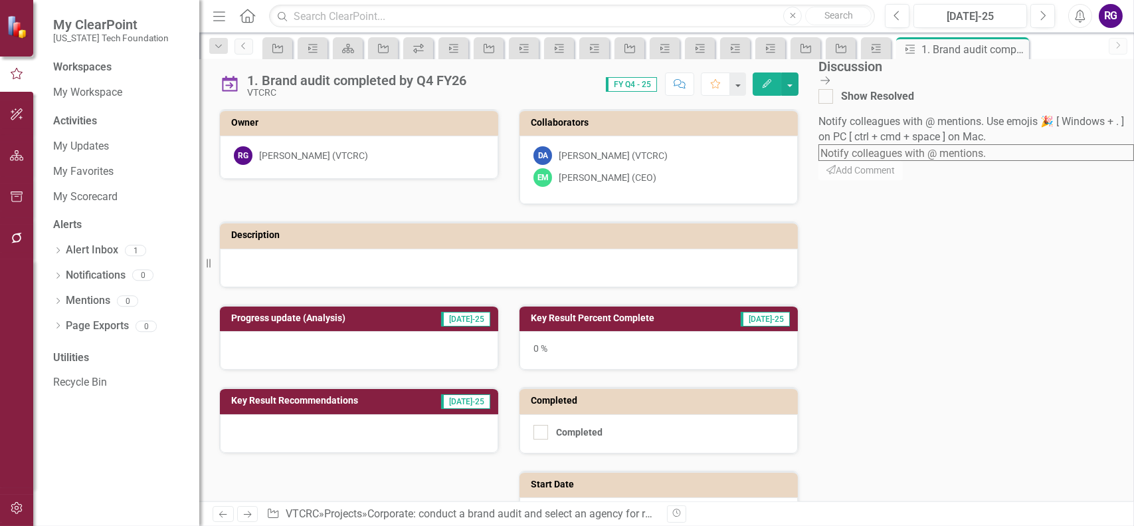
click at [978, 144] on textarea at bounding box center [976, 152] width 316 height 17
type textarea "A"
click at [1015, 525] on li "Danie lle Akers (VTCRC)" at bounding box center [567, 533] width 1134 height 15
click at [1090, 144] on textarea "@Danielle Akers (VTCRC)" at bounding box center [976, 152] width 316 height 17
type textarea "@Danielle Akers (VTCRC) are you finished"
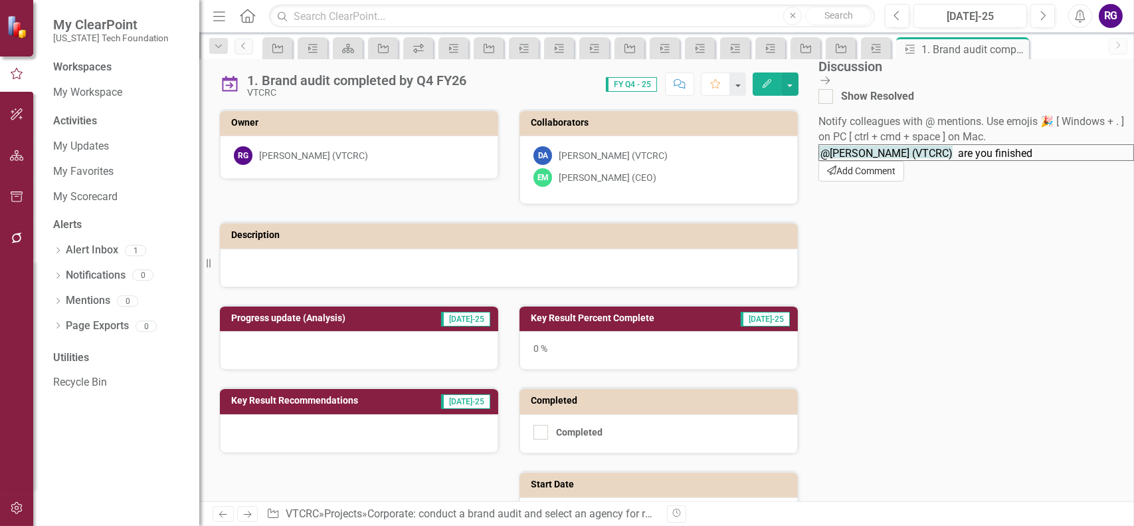
click at [904, 181] on button "Send Add Comment" at bounding box center [861, 171] width 86 height 21
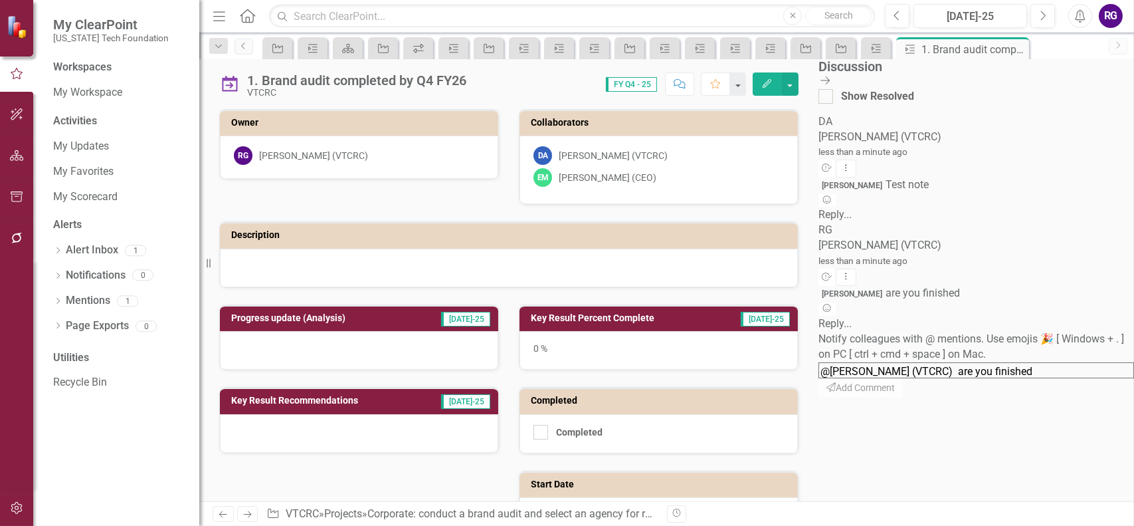
scroll to position [15, 0]
click at [832, 78] on icon "Close Discussion Bar" at bounding box center [824, 80] width 13 height 11
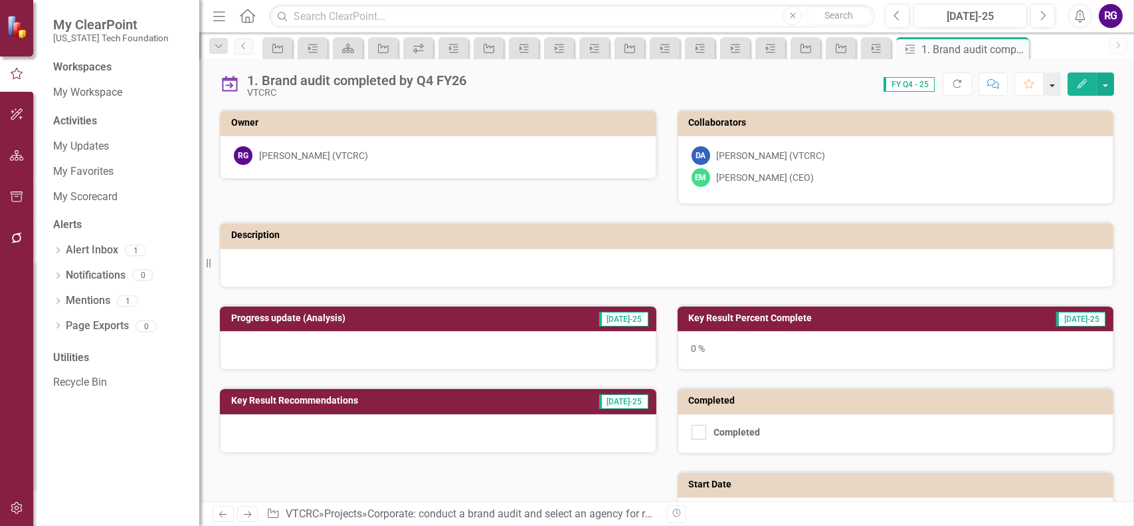
click at [1053, 82] on button "button" at bounding box center [1052, 83] width 17 height 23
click at [349, 45] on icon "Scorecard" at bounding box center [347, 48] width 13 height 11
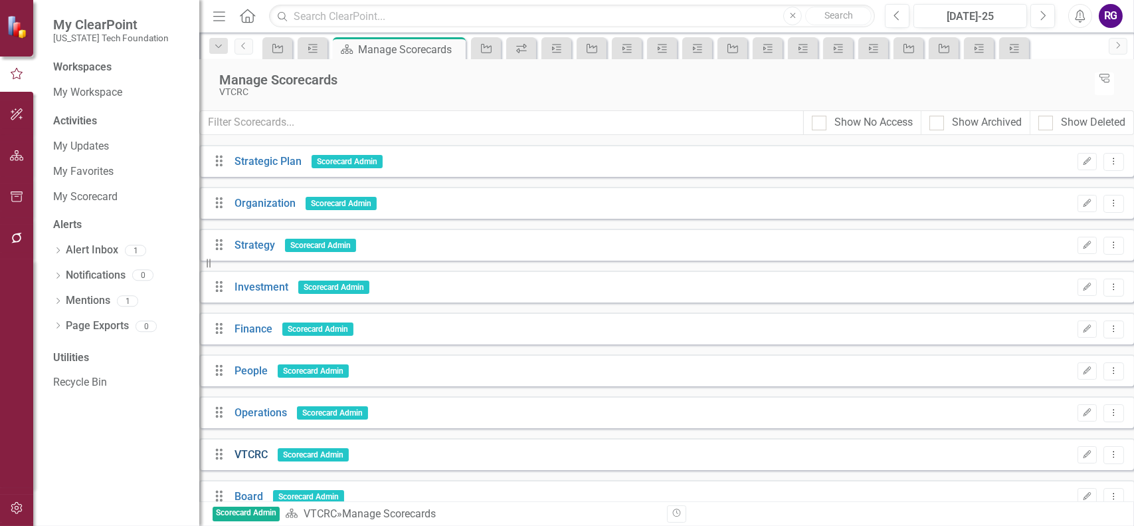
click at [268, 451] on link "VTCRC" at bounding box center [251, 454] width 33 height 13
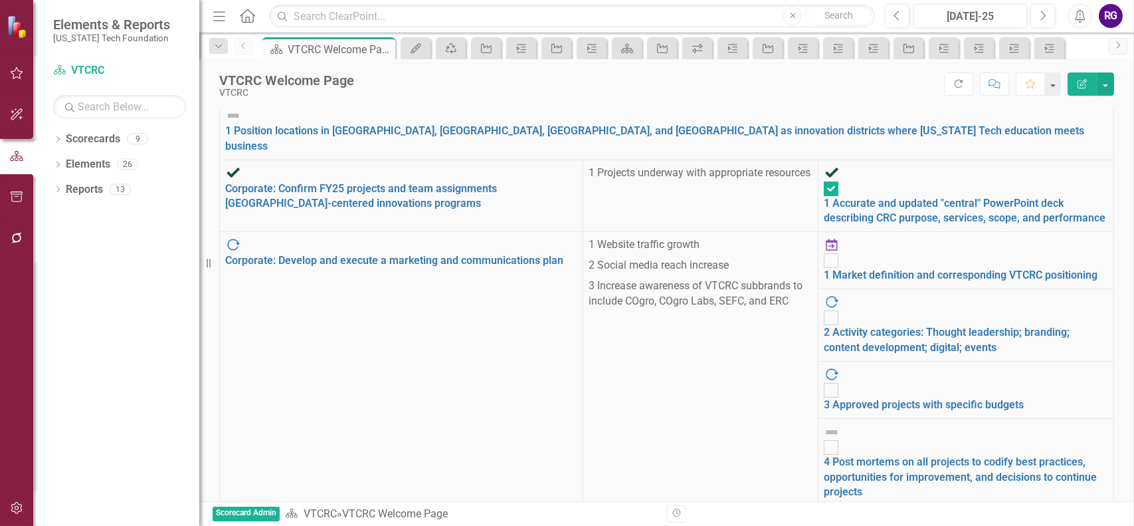
scroll to position [354, 0]
click at [15, 74] on icon "button" at bounding box center [17, 73] width 14 height 11
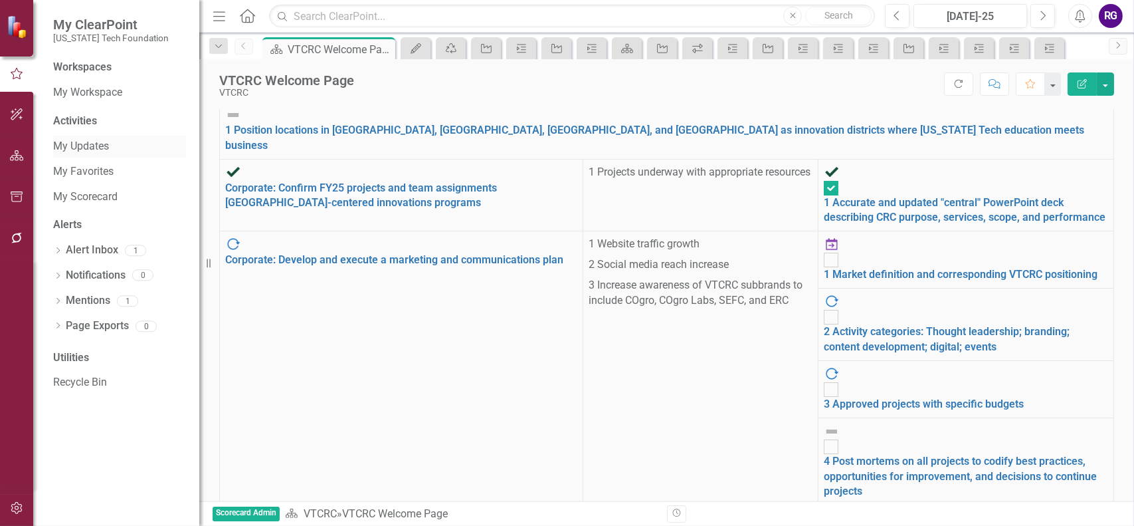
click at [92, 146] on link "My Updates" at bounding box center [119, 146] width 133 height 15
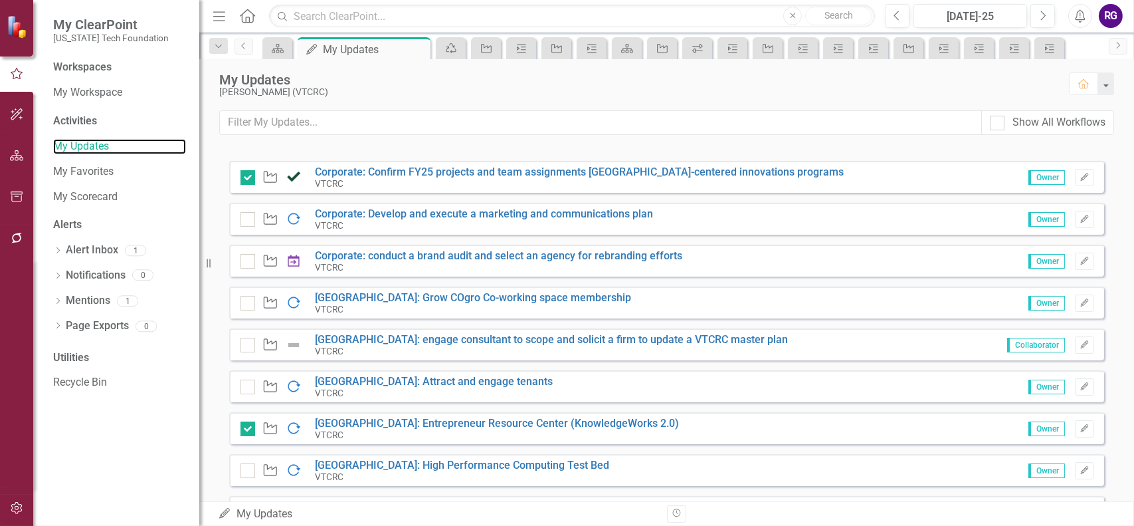
scroll to position [467, 0]
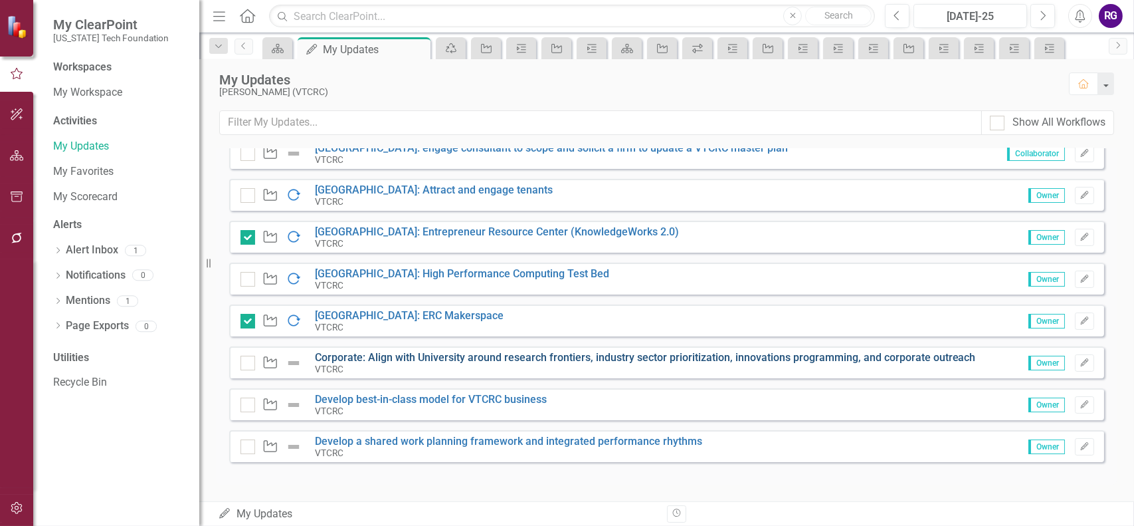
click at [611, 355] on link "Corporate: Align with University around research frontiers, industry sector pri…" at bounding box center [645, 357] width 661 height 13
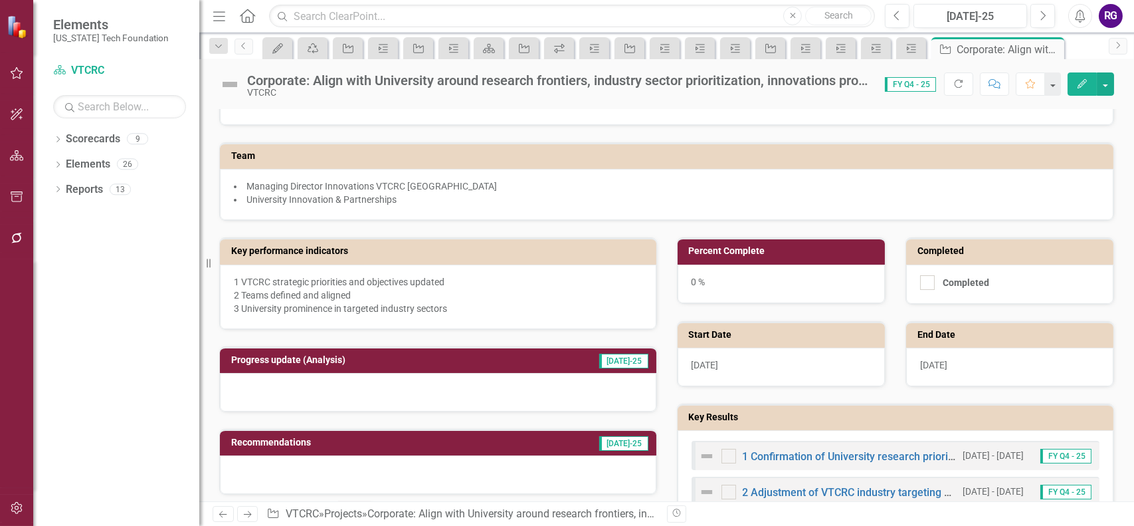
scroll to position [332, 0]
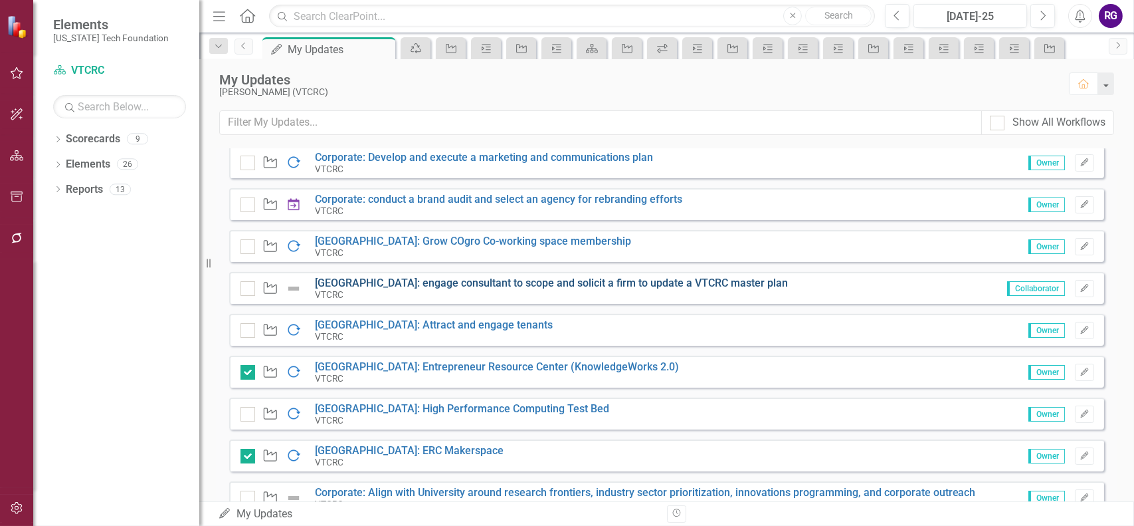
scroll to position [467, 0]
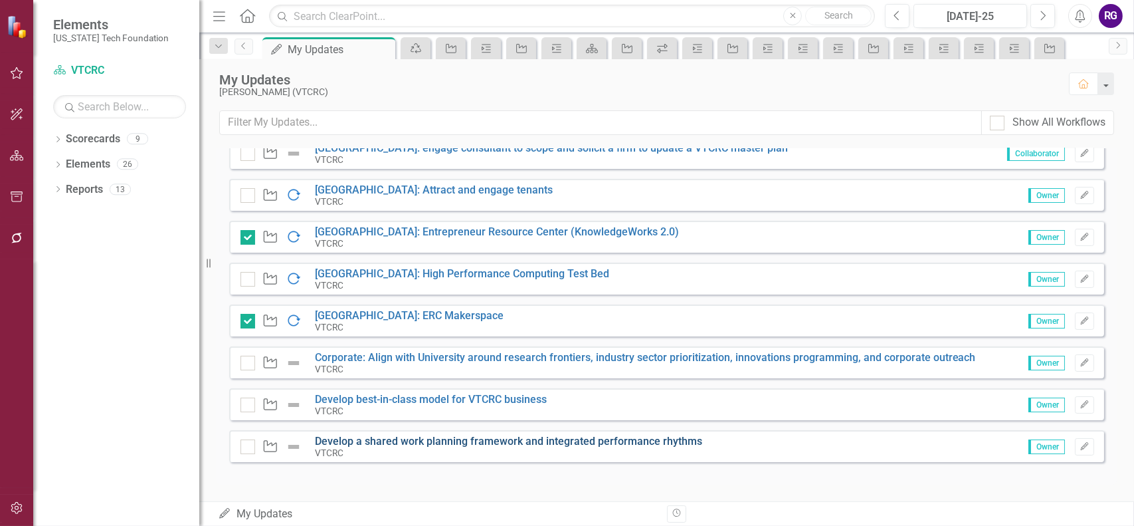
click at [473, 440] on link "Develop a shared work planning framework and integrated performance rhythms" at bounding box center [508, 440] width 387 height 13
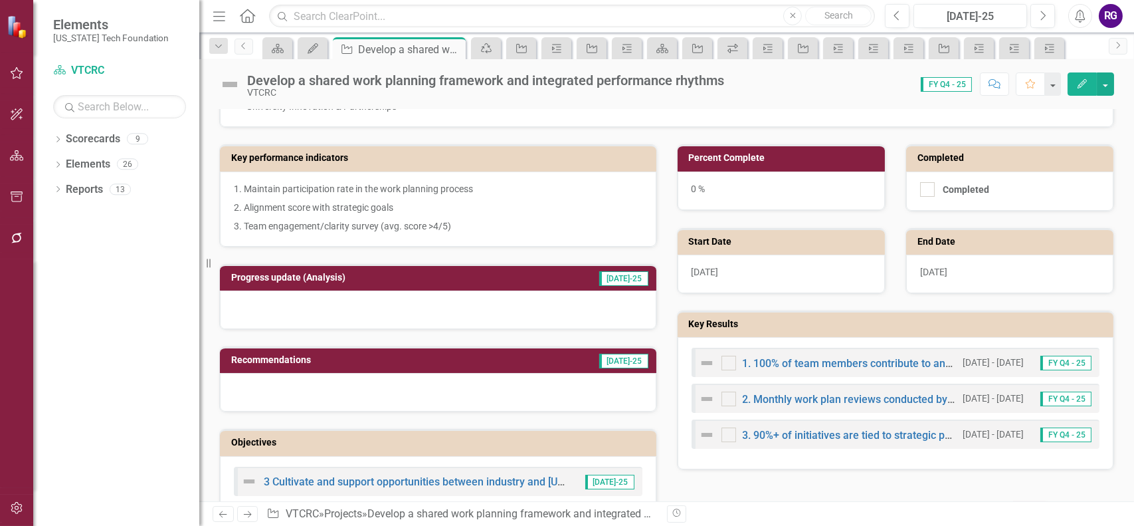
scroll to position [399, 0]
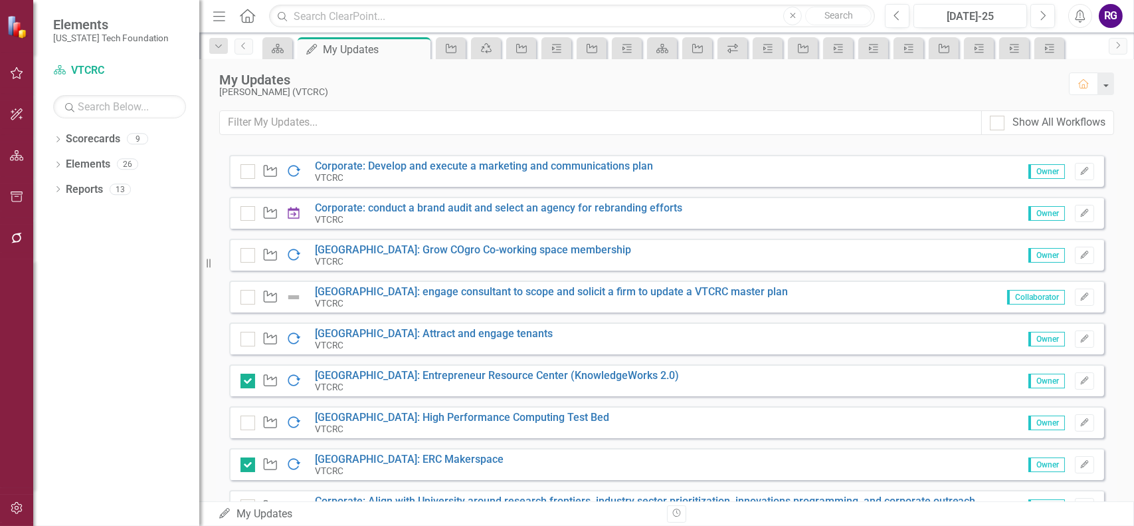
scroll to position [201, 0]
